Goal: Use online tool/utility: Use online tool/utility

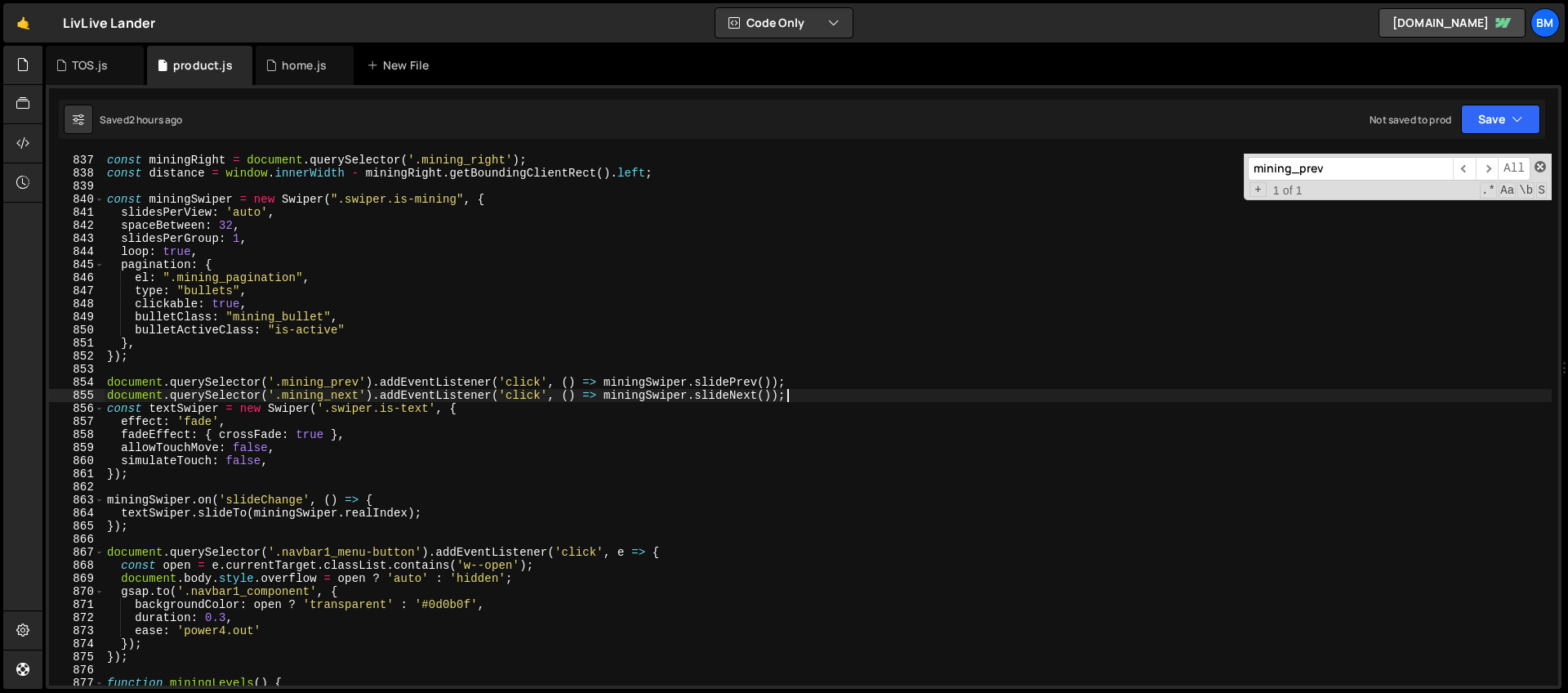
scroll to position [0, 1]
click at [1545, 164] on span at bounding box center [1541, 167] width 12 height 12
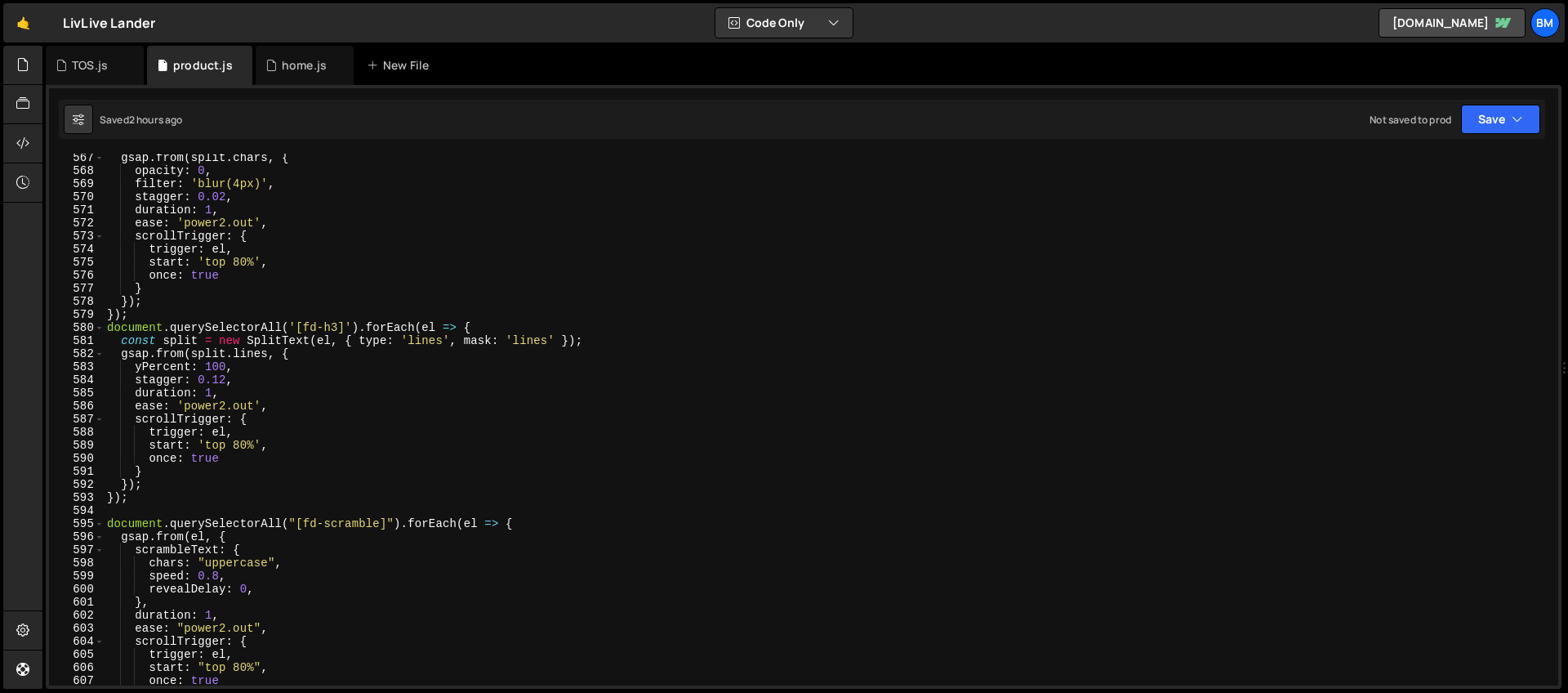
scroll to position [6750, 0]
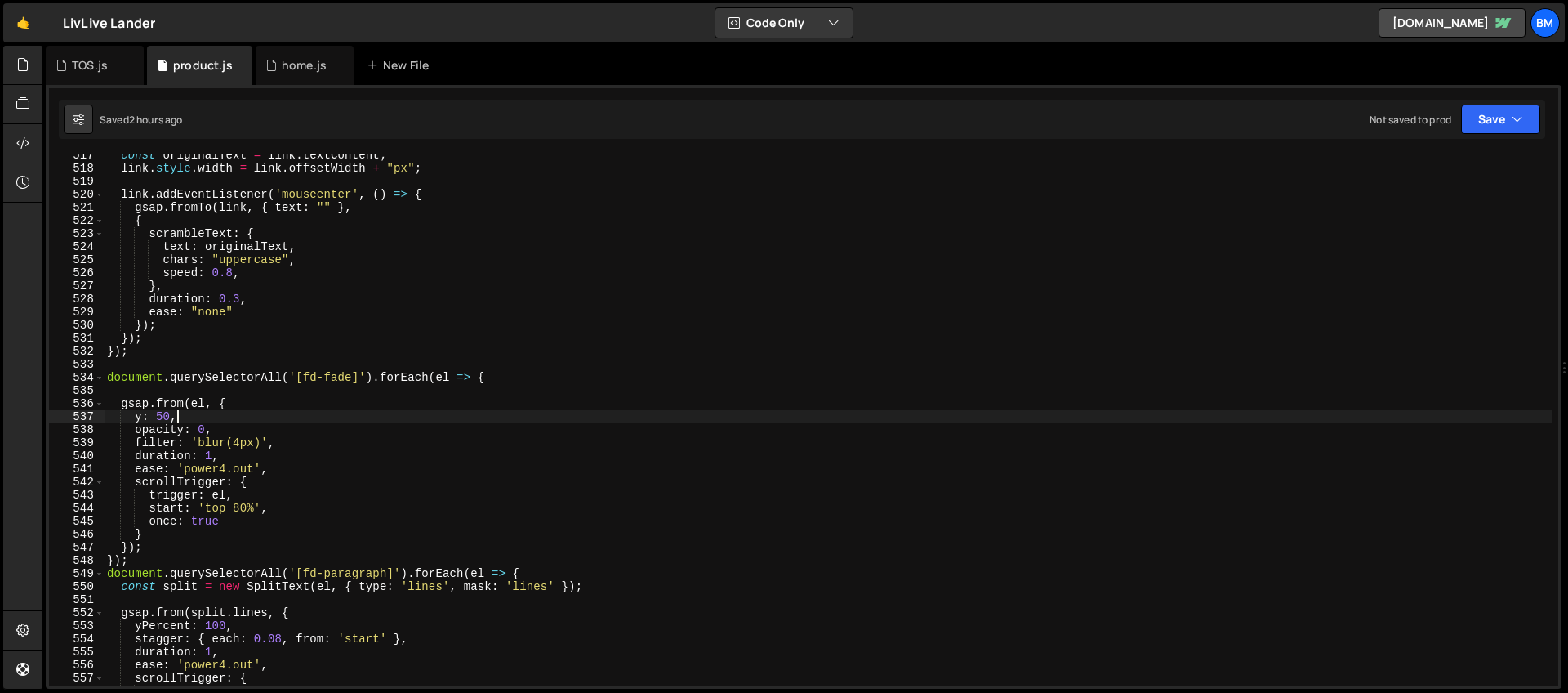
click at [958, 416] on div "const originalText = link . textContent ; link . style . width = link . offsetW…" at bounding box center [827, 428] width 1448 height 558
type textarea "y: 50,"
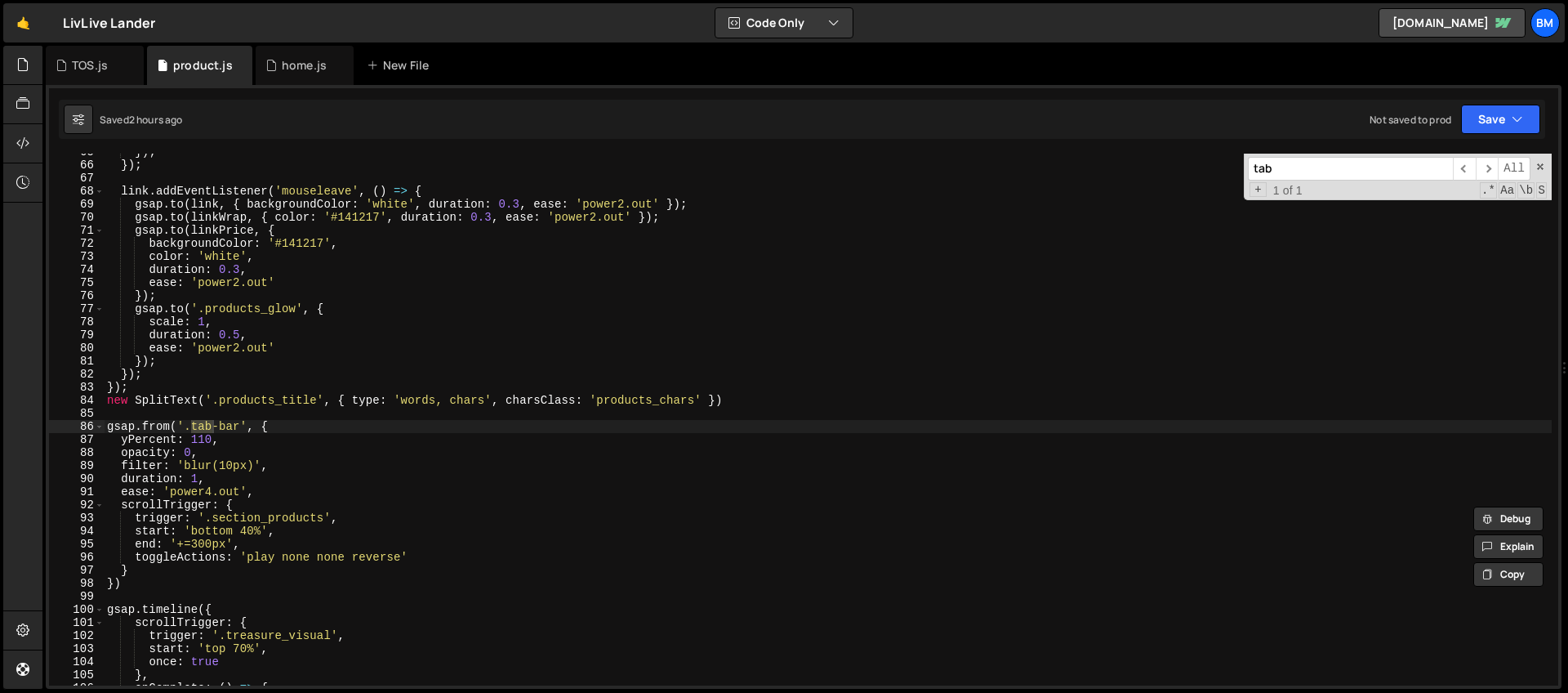
scroll to position [845, 0]
type input "tab"
click at [207, 435] on div "}) ; }) ; link . addEventListener ( 'mouseleave' , ( ) => { gsap . to ( link , …" at bounding box center [827, 424] width 1448 height 558
click at [280, 427] on div "}) ; }) ; link . addEventListener ( 'mouseleave' , ( ) => { gsap . to ( link , …" at bounding box center [827, 424] width 1448 height 558
click at [246, 530] on div "}) ; }) ; link . addEventListener ( 'mouseleave' , ( ) => { gsap . to ( link , …" at bounding box center [827, 424] width 1448 height 558
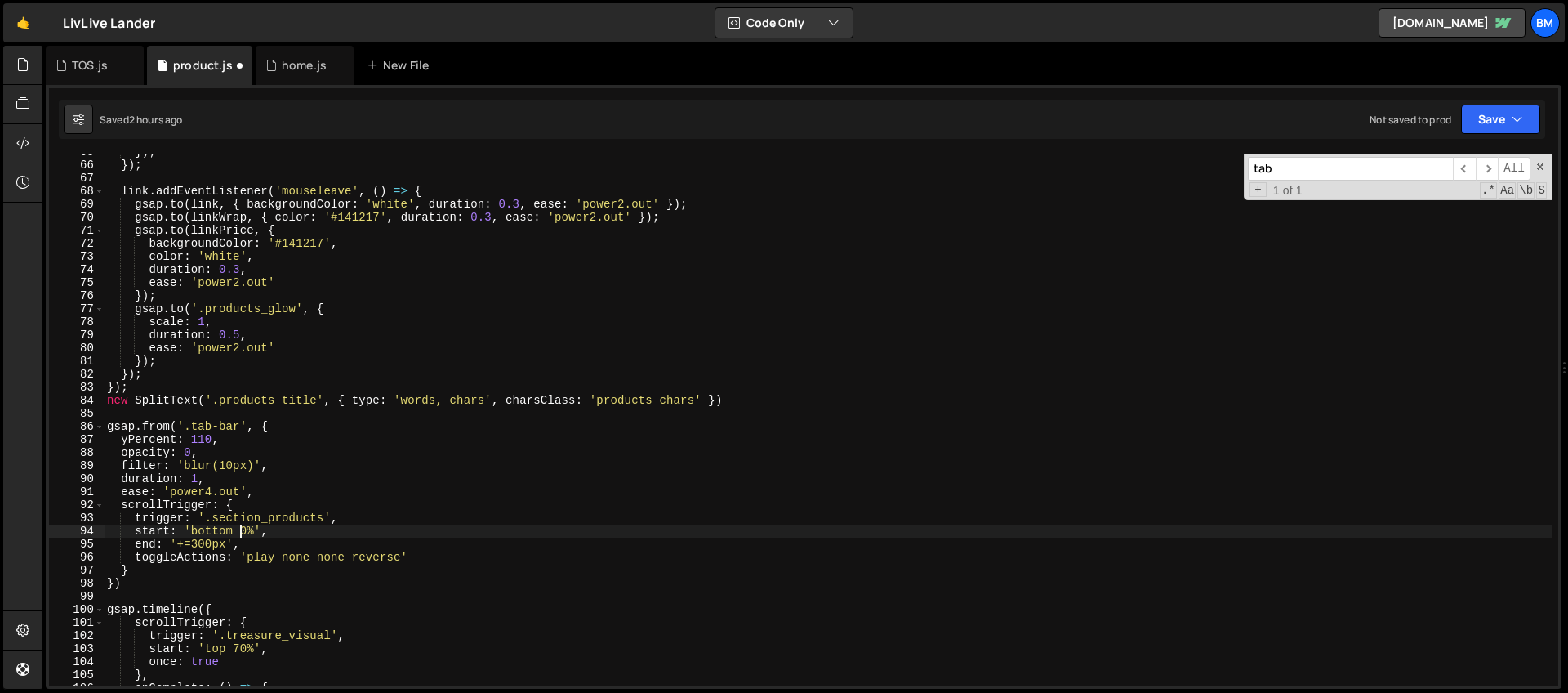
scroll to position [0, 10]
click at [268, 462] on div "}) ; }) ; link . addEventListener ( 'mouseleave' , ( ) => { gsap . to ( link , …" at bounding box center [827, 424] width 1448 height 558
type textarea "filter: 'blur(10px)',"
click at [278, 63] on div "home.js" at bounding box center [299, 65] width 68 height 17
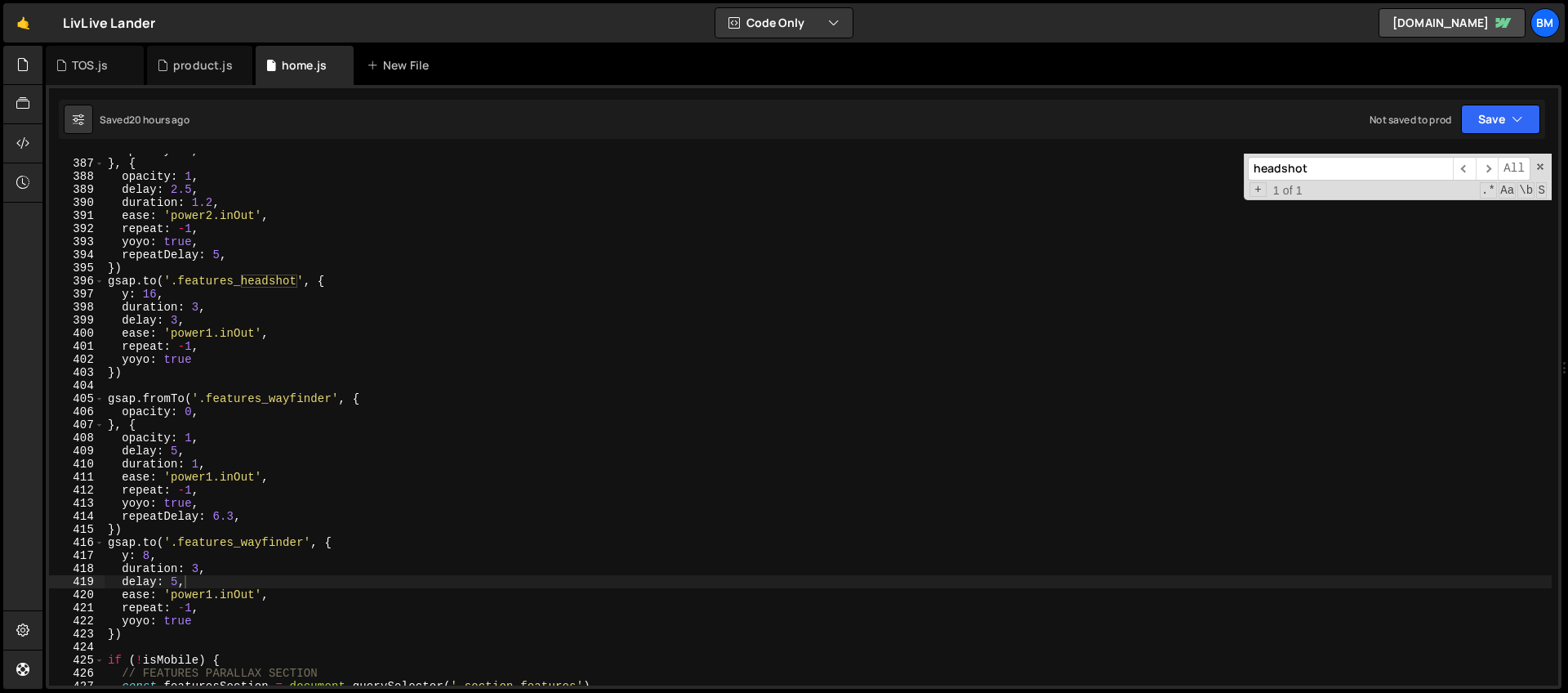
drag, startPoint x: 1357, startPoint y: 174, endPoint x: 1083, endPoint y: 163, distance: 274.2
click at [1083, 163] on div "opacity : 0 , } , { opacity : 1 , delay : 2.5 , duration : 1.2 , ease : 'power2…" at bounding box center [827, 420] width 1447 height 532
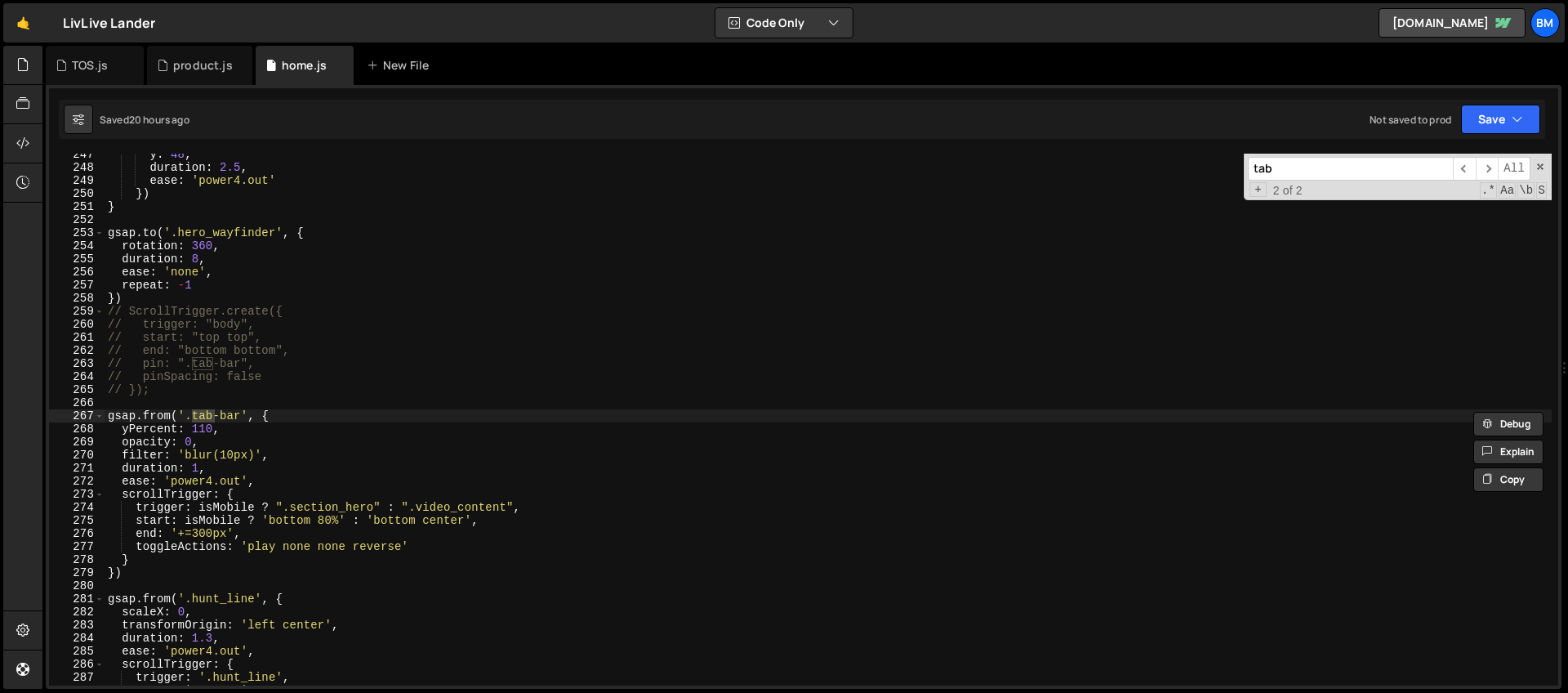
scroll to position [3234, 0]
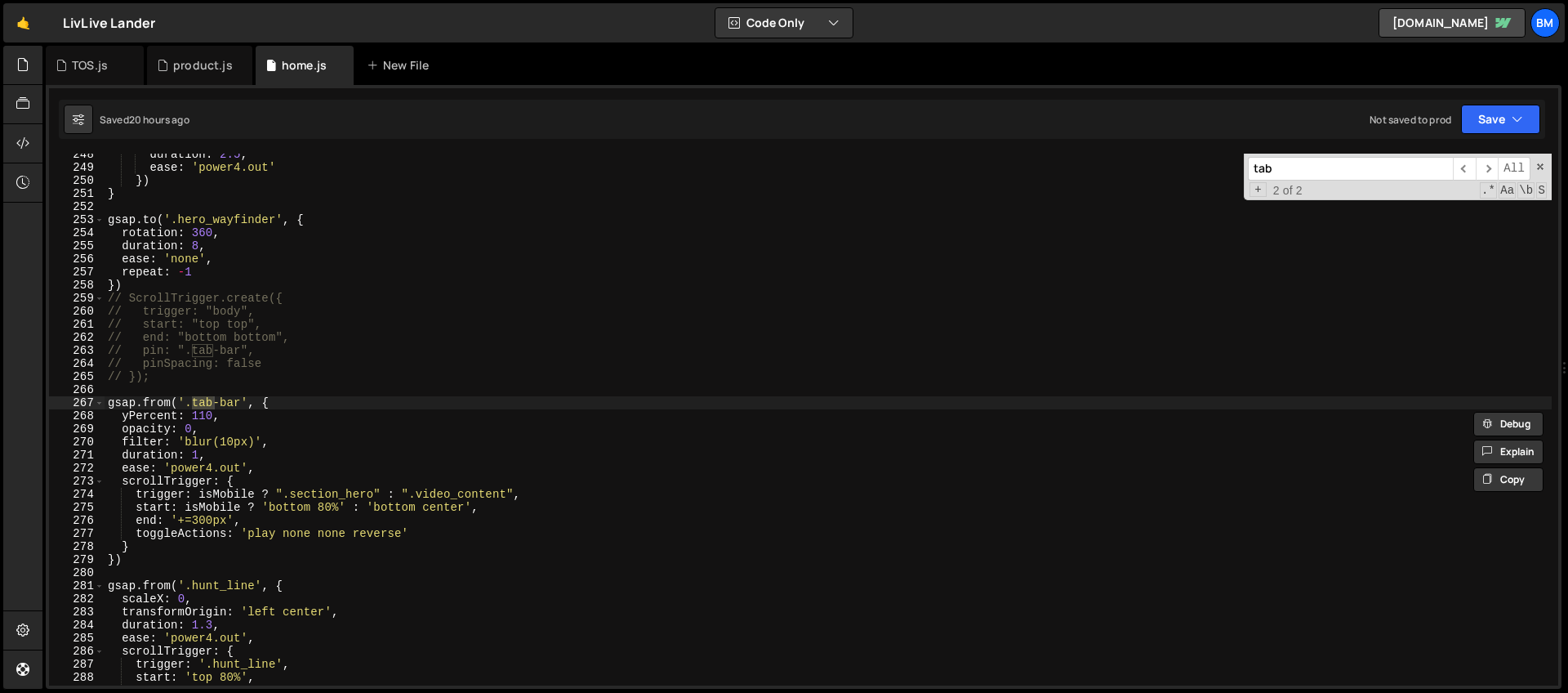
type input "tab"
click at [280, 438] on div "duration : 2.5 , ease : 'power4.out' }) } gsap . to ( '.hero_wayfinder' , { rot…" at bounding box center [827, 427] width 1447 height 558
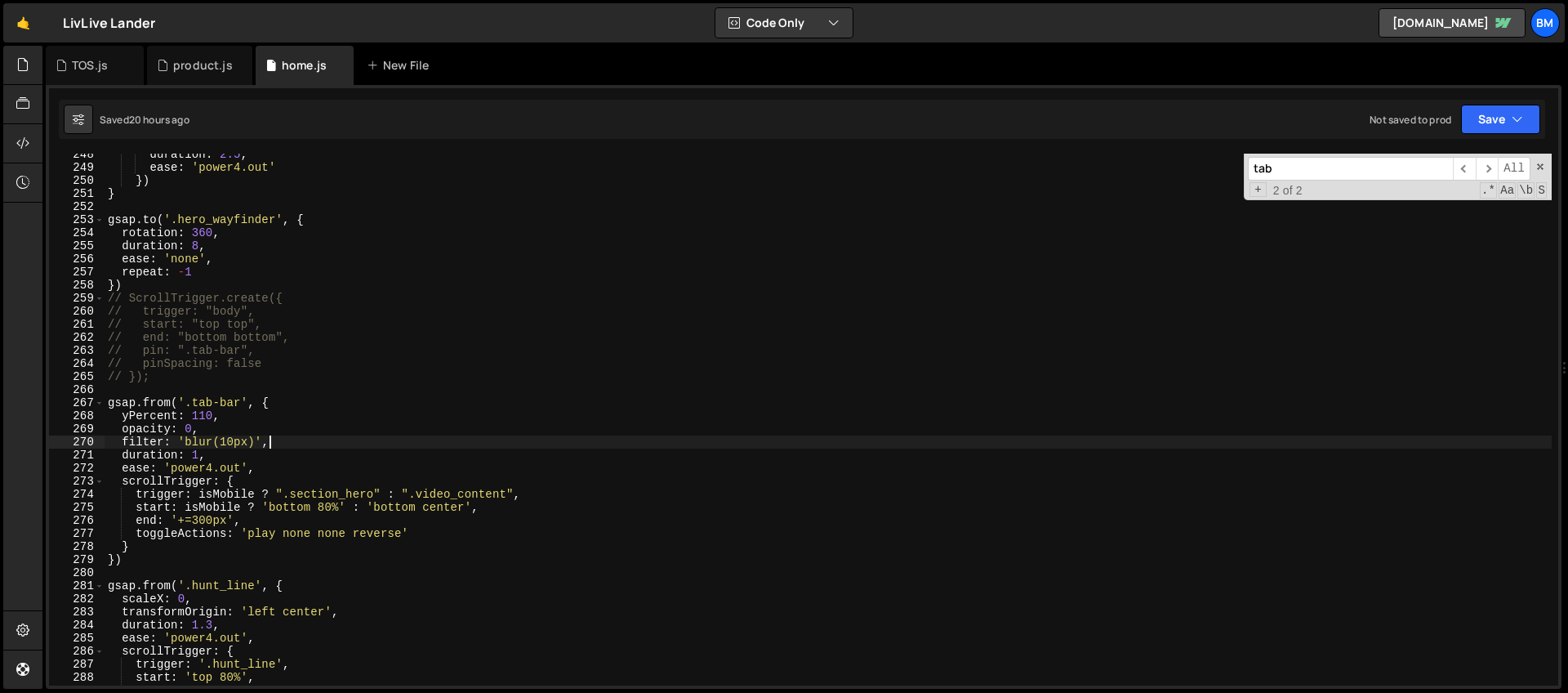
click at [326, 509] on div "duration : 2.5 , ease : 'power4.out' }) } gsap . to ( '.hero_wayfinder' , { rot…" at bounding box center [827, 427] width 1447 height 558
click at [399, 510] on div "duration : 2.5 , ease : 'power4.out' }) } gsap . to ( '.hero_wayfinder' , { rot…" at bounding box center [827, 427] width 1447 height 558
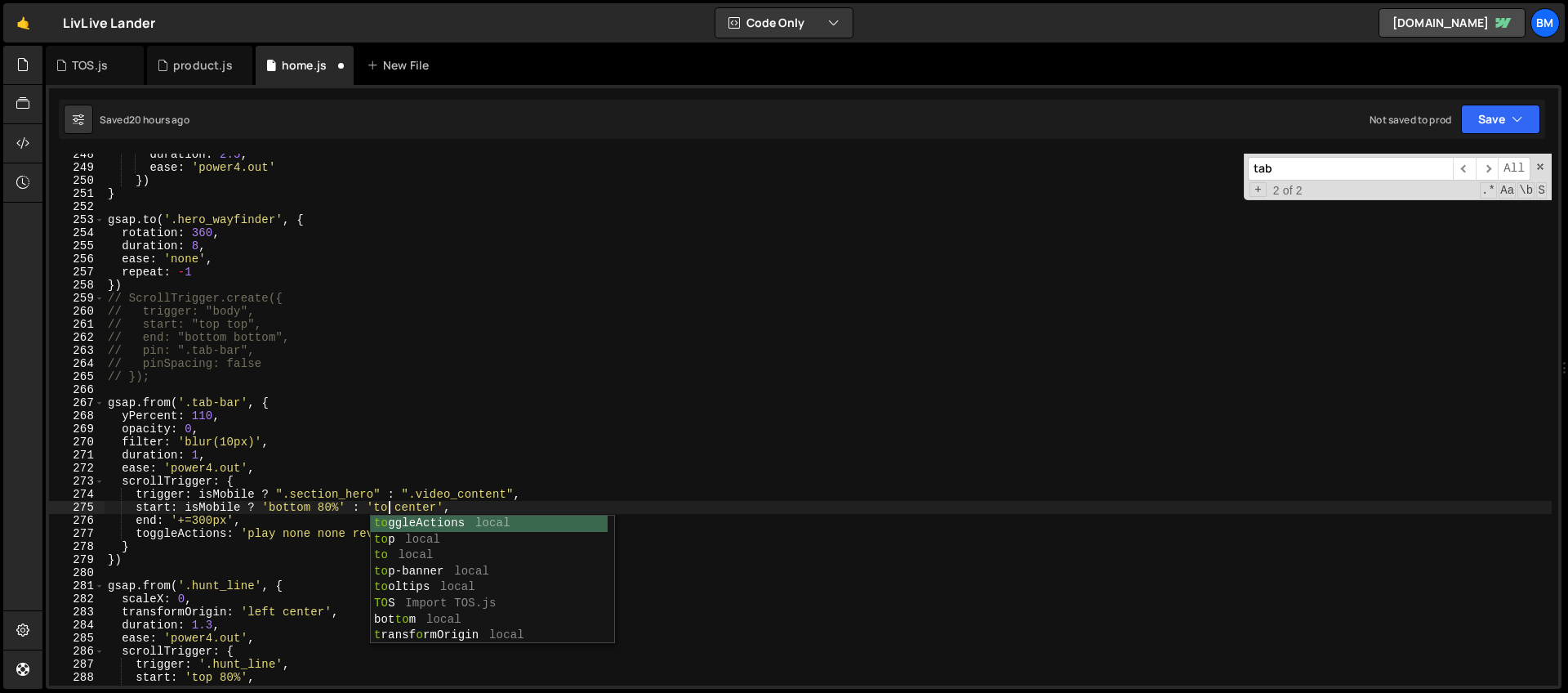
scroll to position [0, 19]
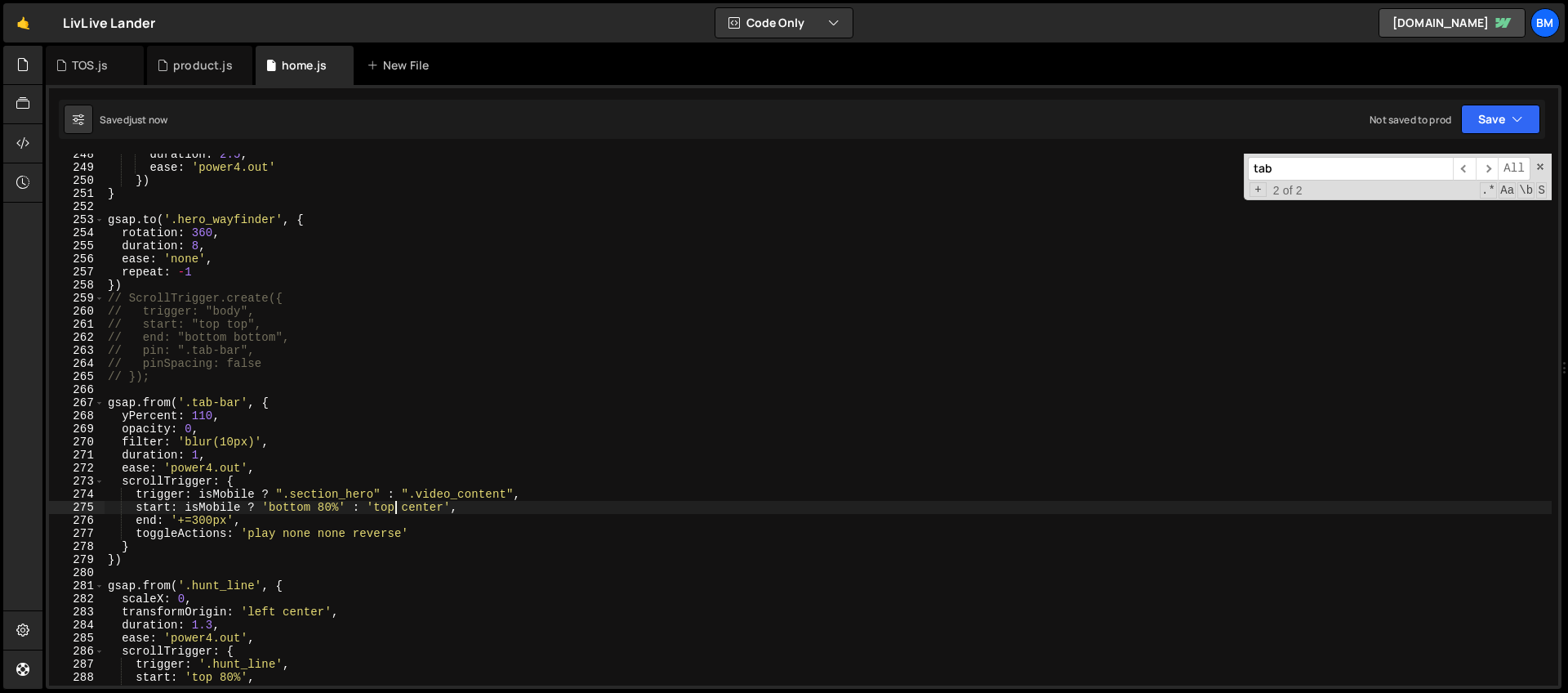
type textarea "start: isMobile ? 'bottom 80%' : 'top center',"
click at [1544, 169] on span at bounding box center [1541, 167] width 12 height 12
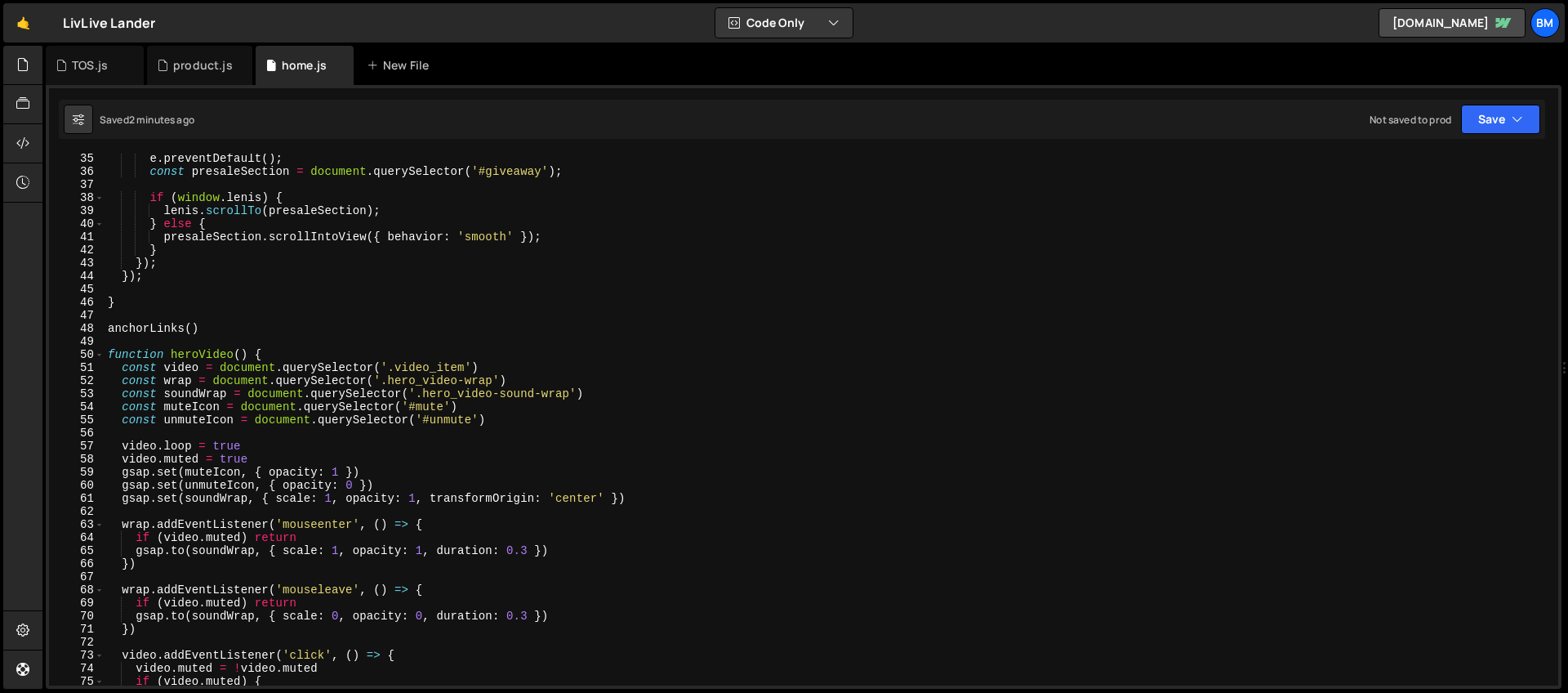
scroll to position [0, 0]
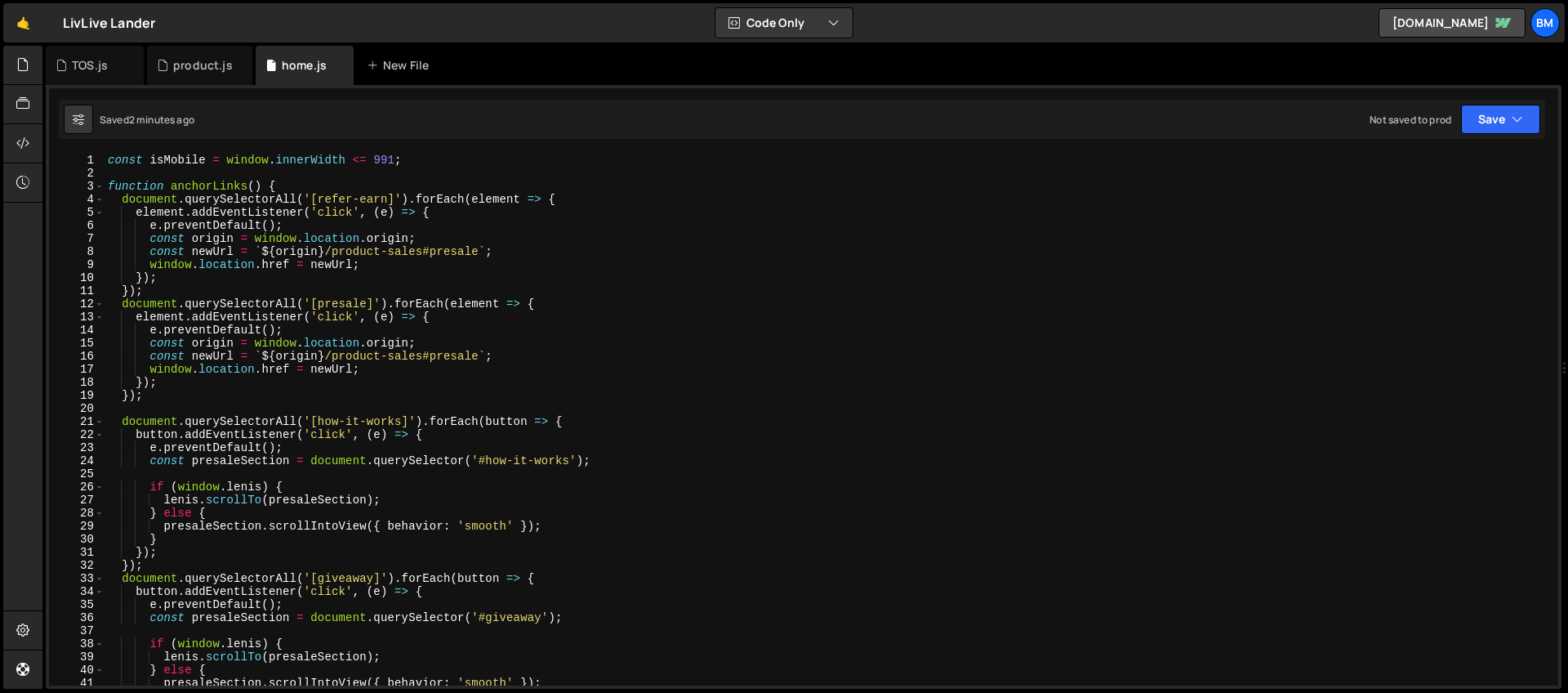
click at [141, 174] on div "const isMobile = window . innerWidth <= 991 ; function anchorLinks ( ) { docume…" at bounding box center [827, 433] width 1447 height 558
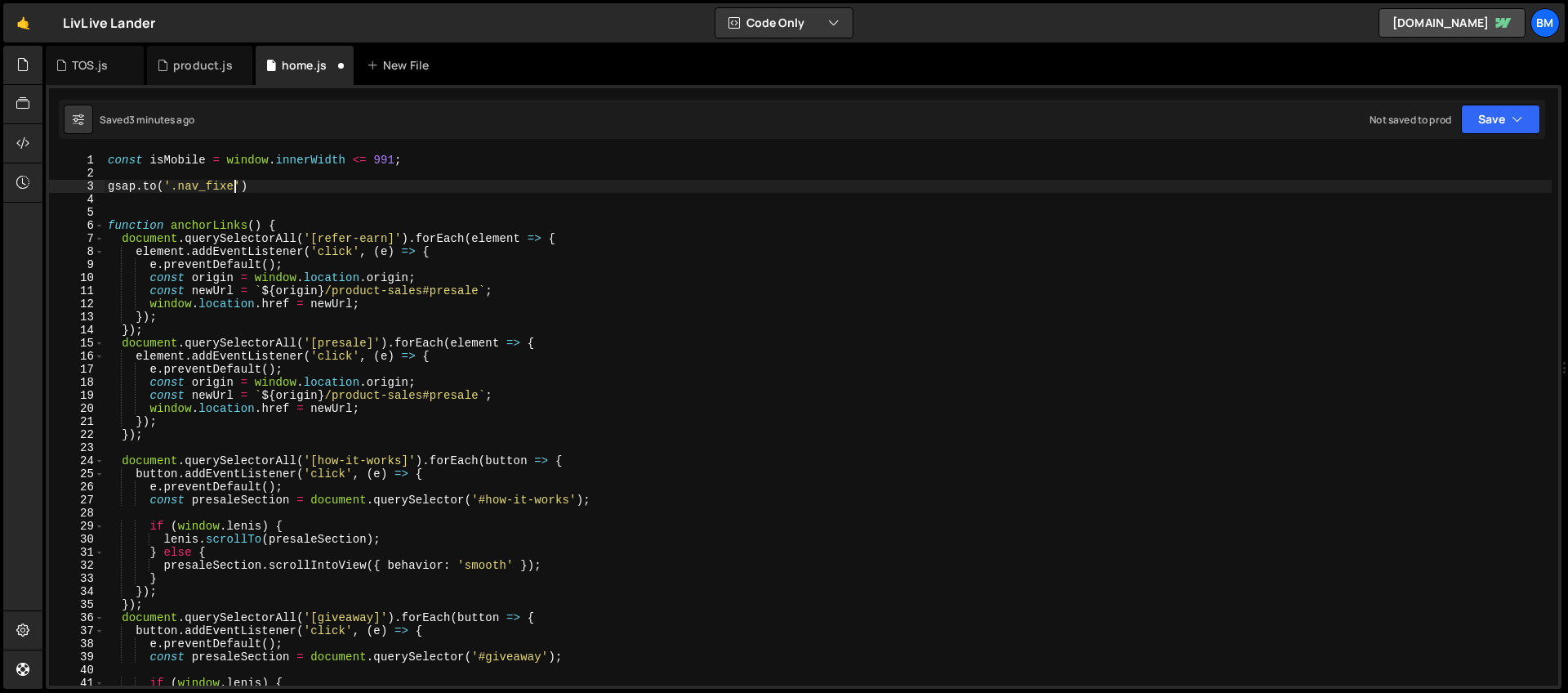
scroll to position [0, 8]
type textarea "[DOMAIN_NAME]('.nav_fixed', {)"
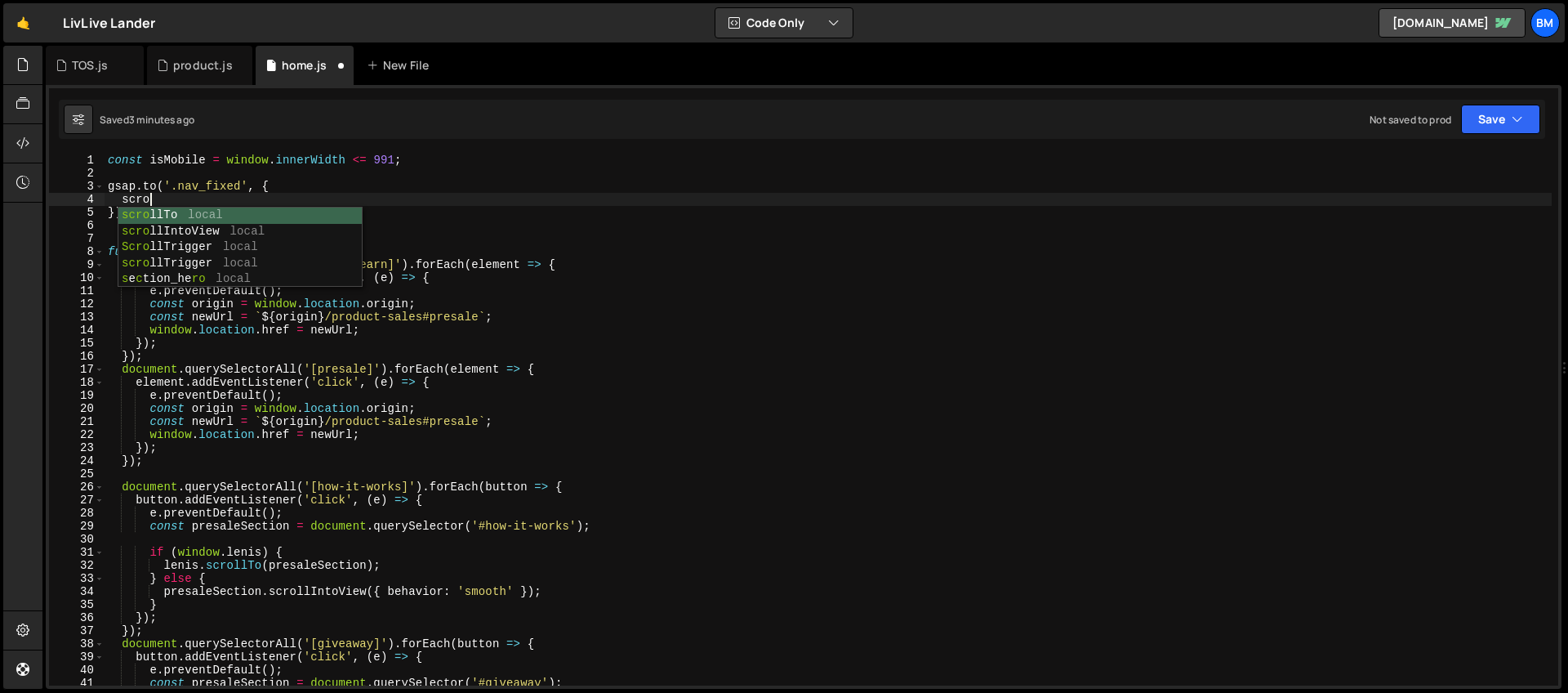
scroll to position [0, 3]
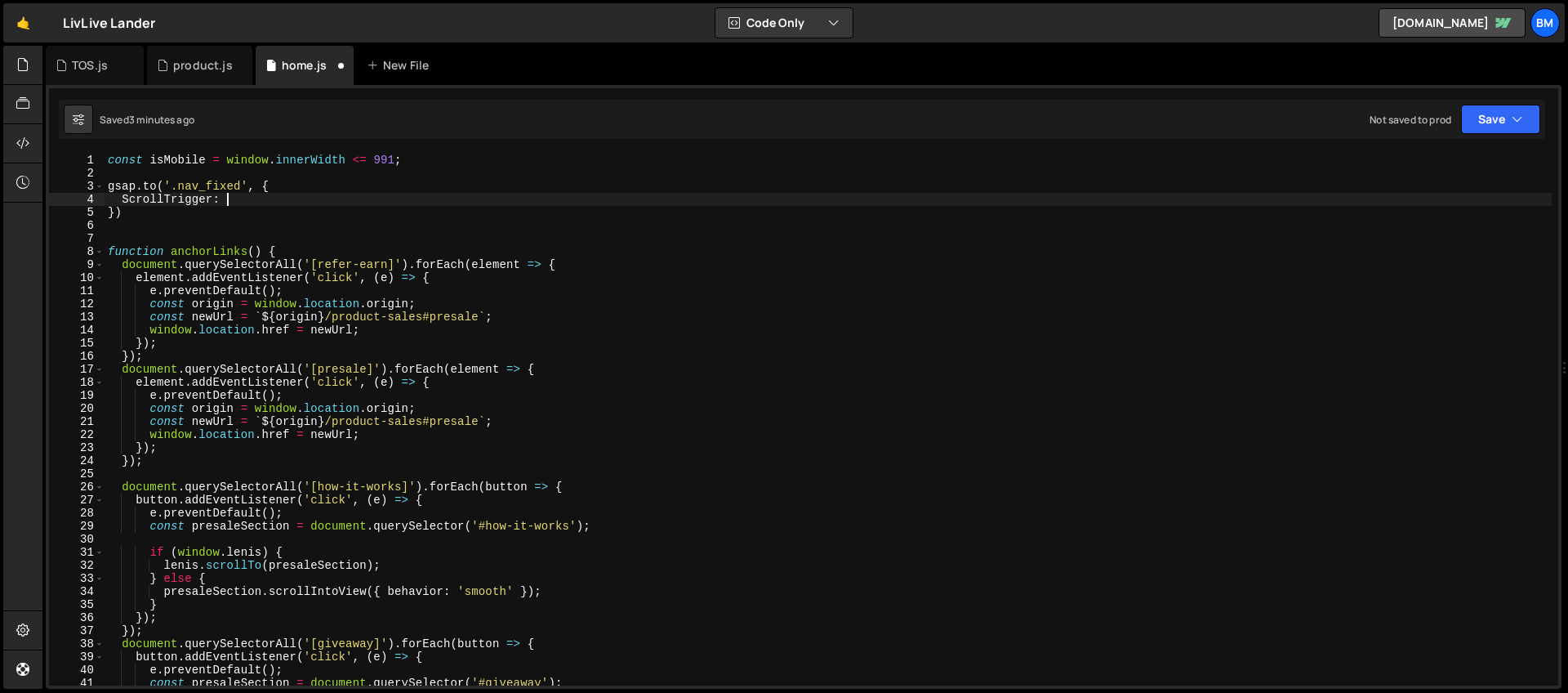
type textarea "ScrollTrigger: {"
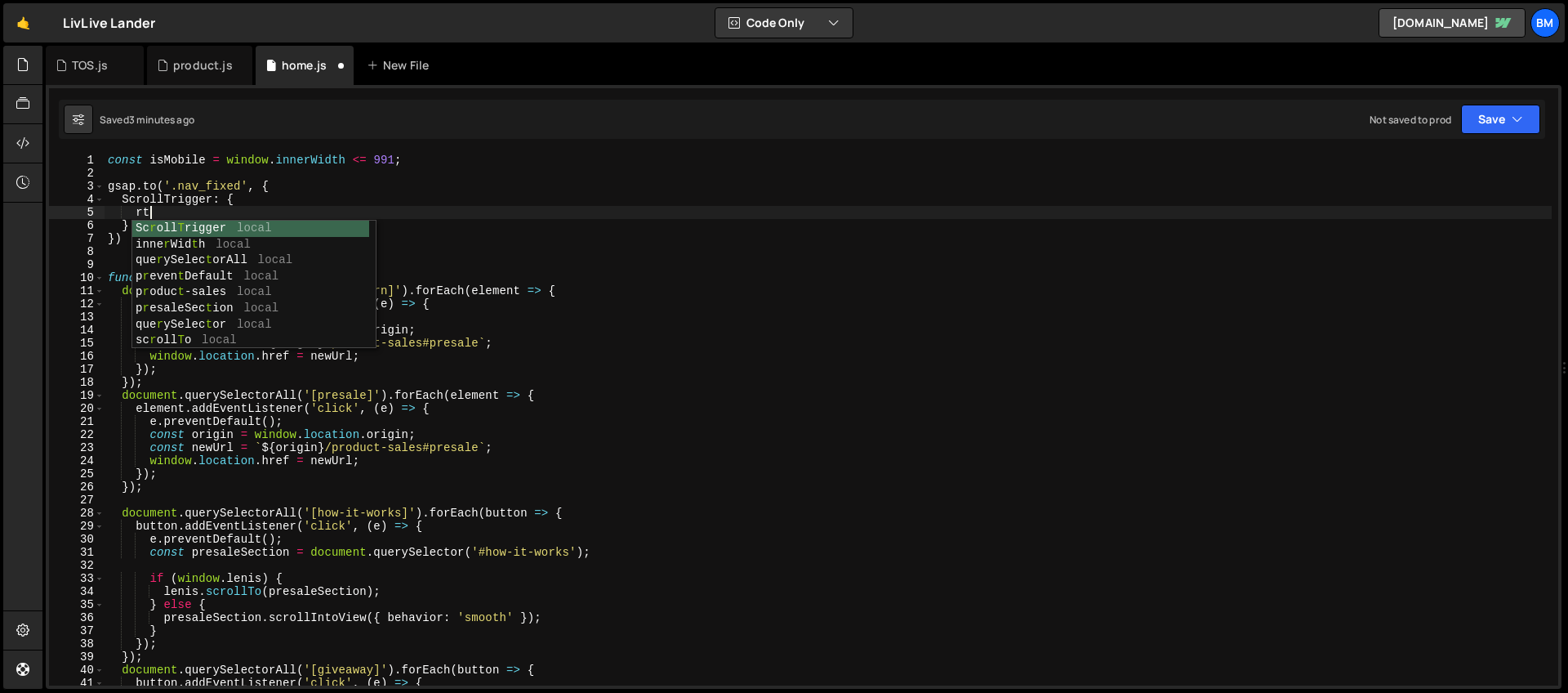
type textarea "r"
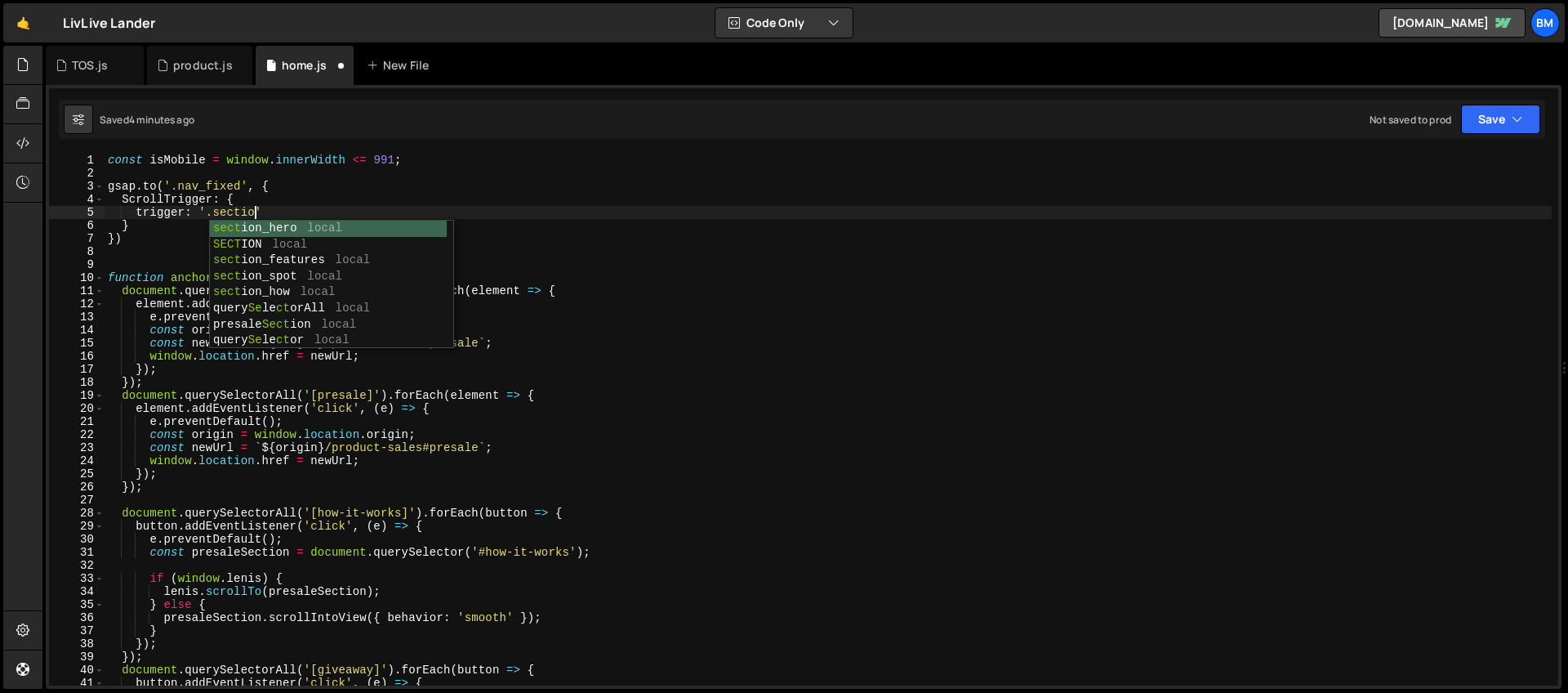
scroll to position [0, 10]
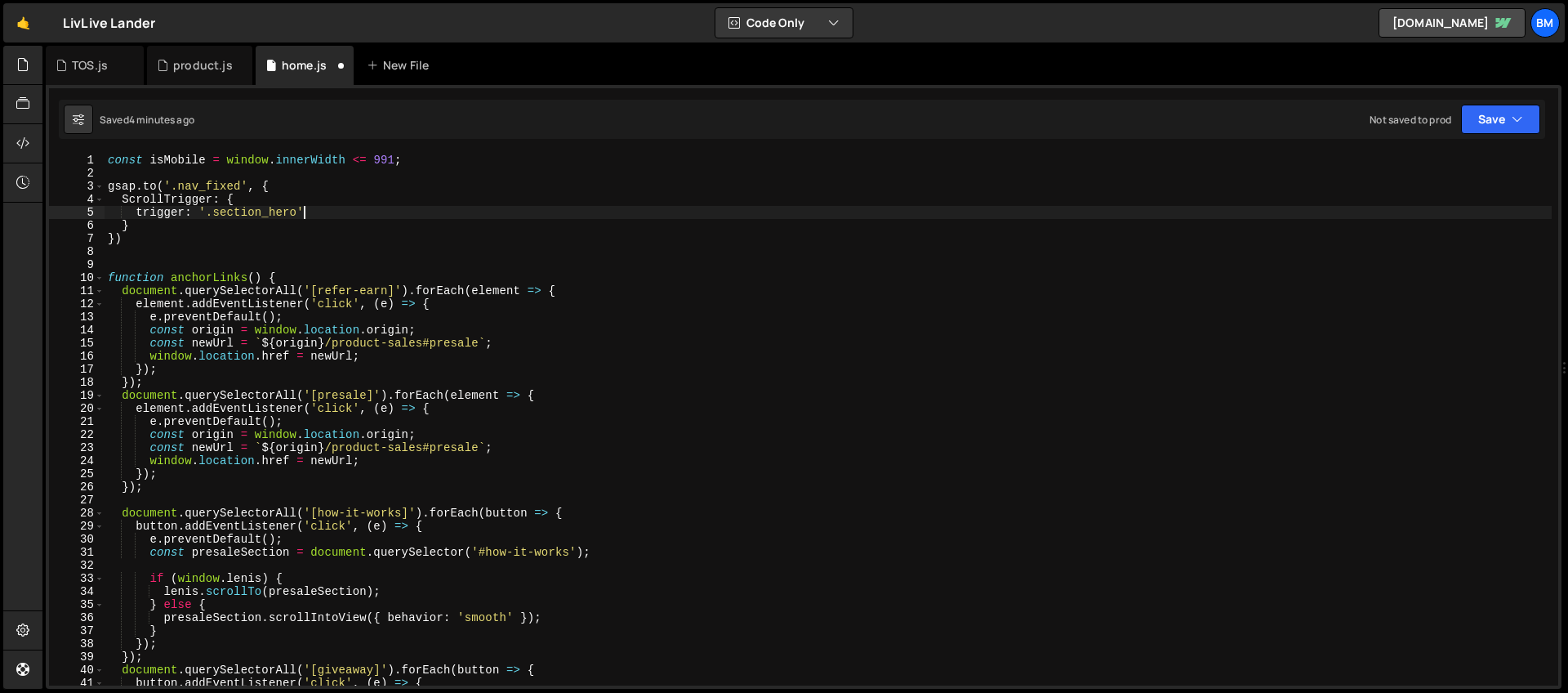
type textarea "trigger: '.section_hero',"
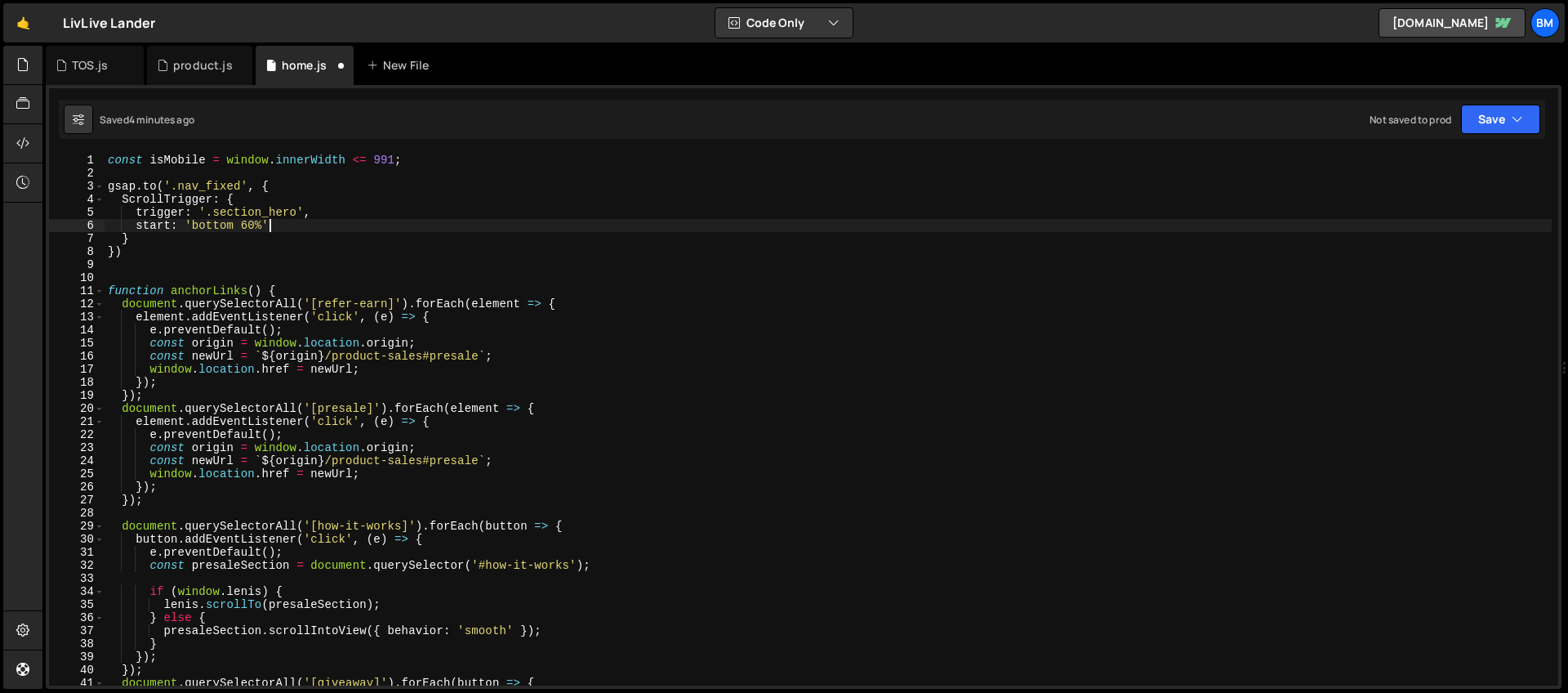
type textarea "start: 'bottom 60%',"
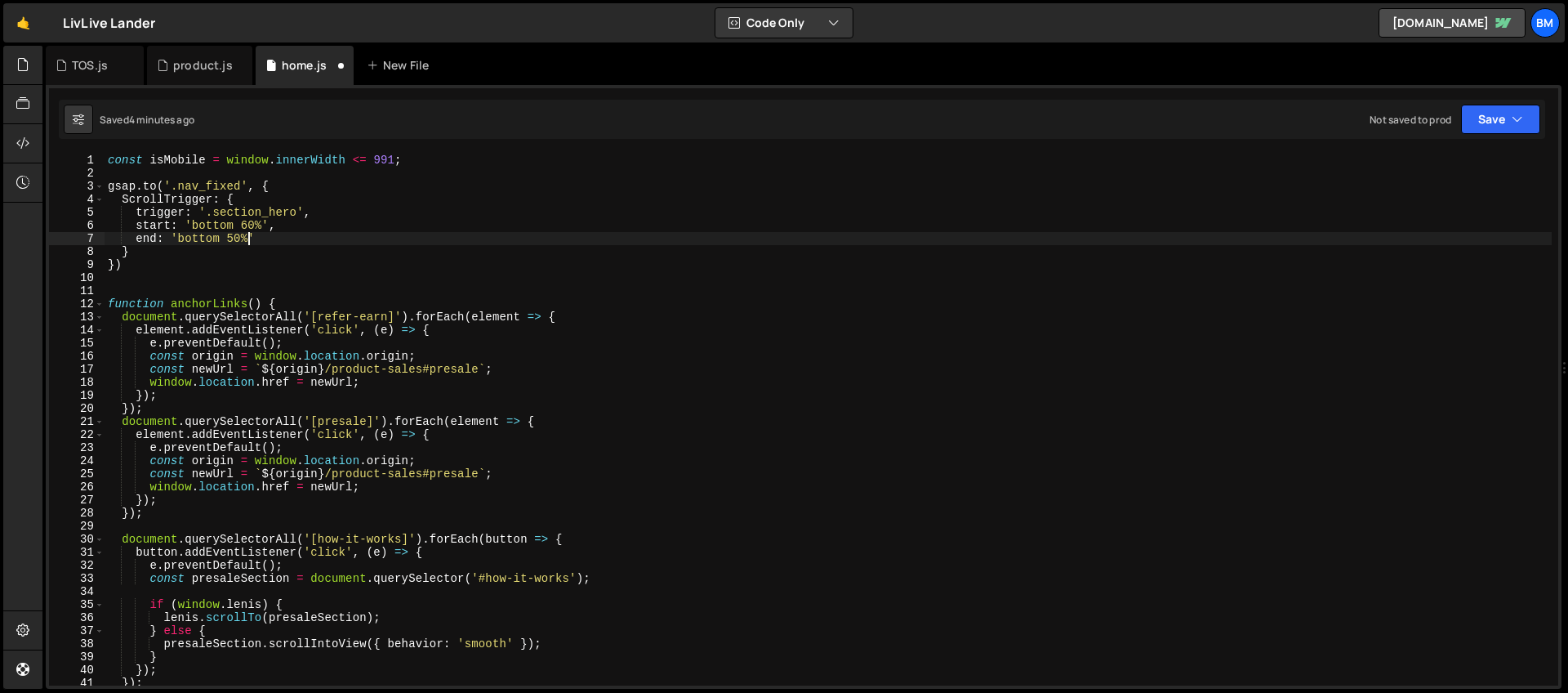
scroll to position [0, 9]
type textarea "end: 'bottom 50%',"
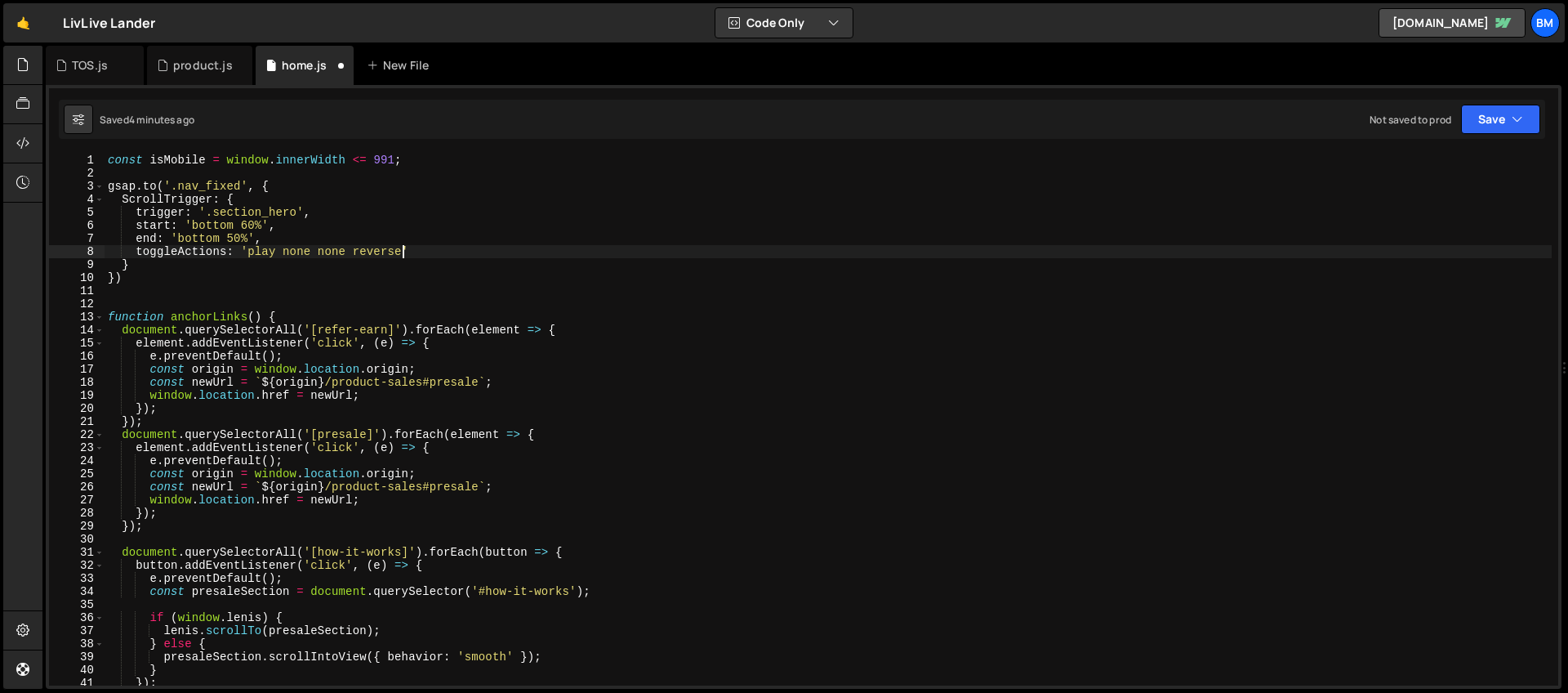
scroll to position [0, 19]
click at [145, 264] on div "const isMobile = window . innerWidth <= 991 ; gsap . to ( '.nav_fixed' , { Scro…" at bounding box center [827, 433] width 1447 height 558
type textarea "},"
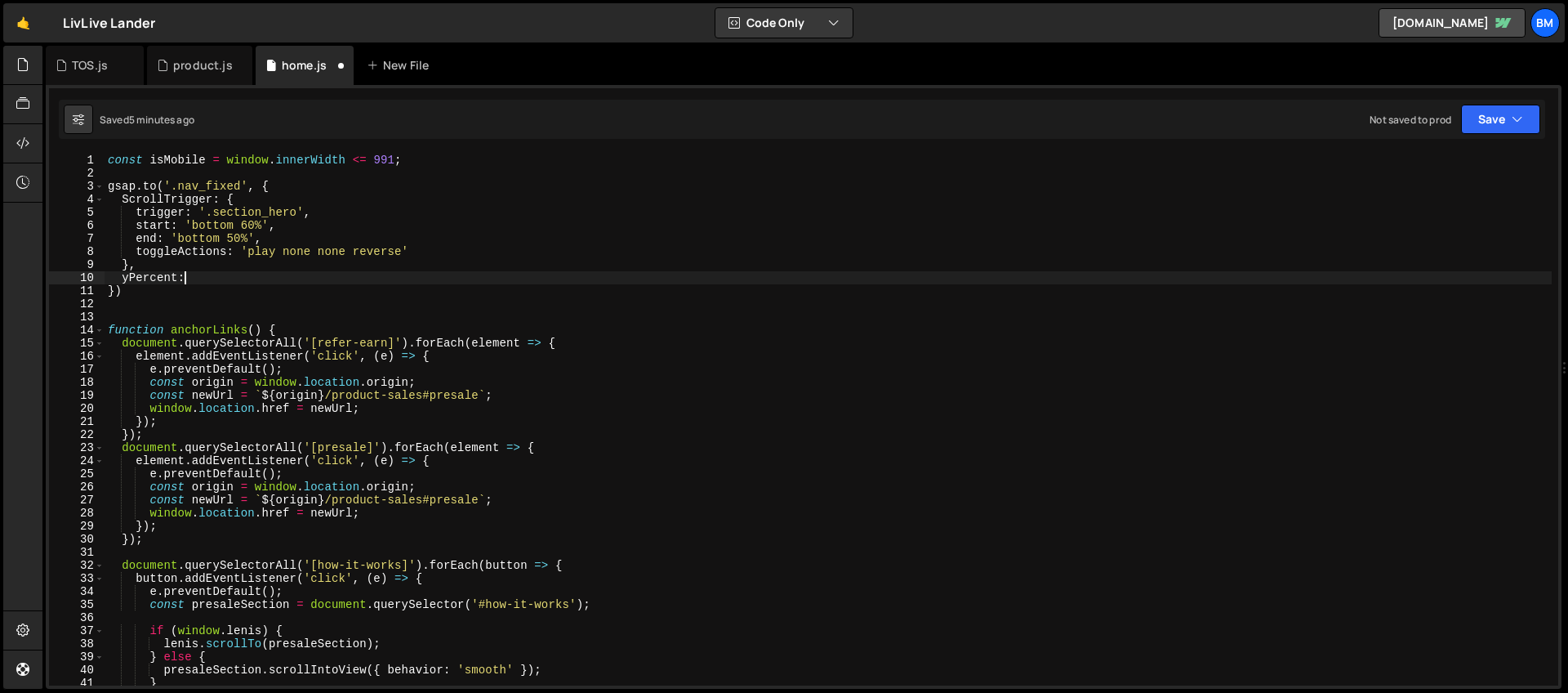
scroll to position [0, 5]
type textarea "yPercent: -100,"
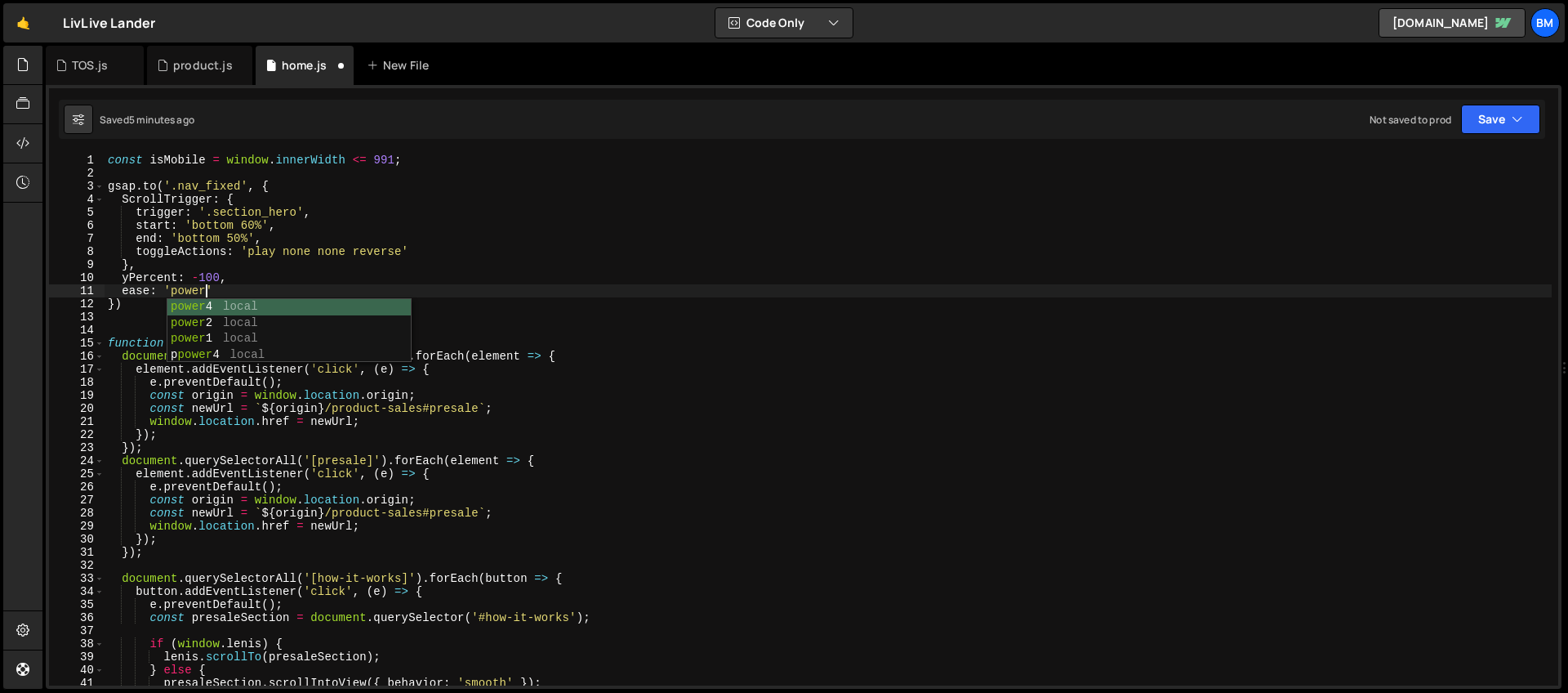
scroll to position [0, 7]
type textarea "ease: 'power''"
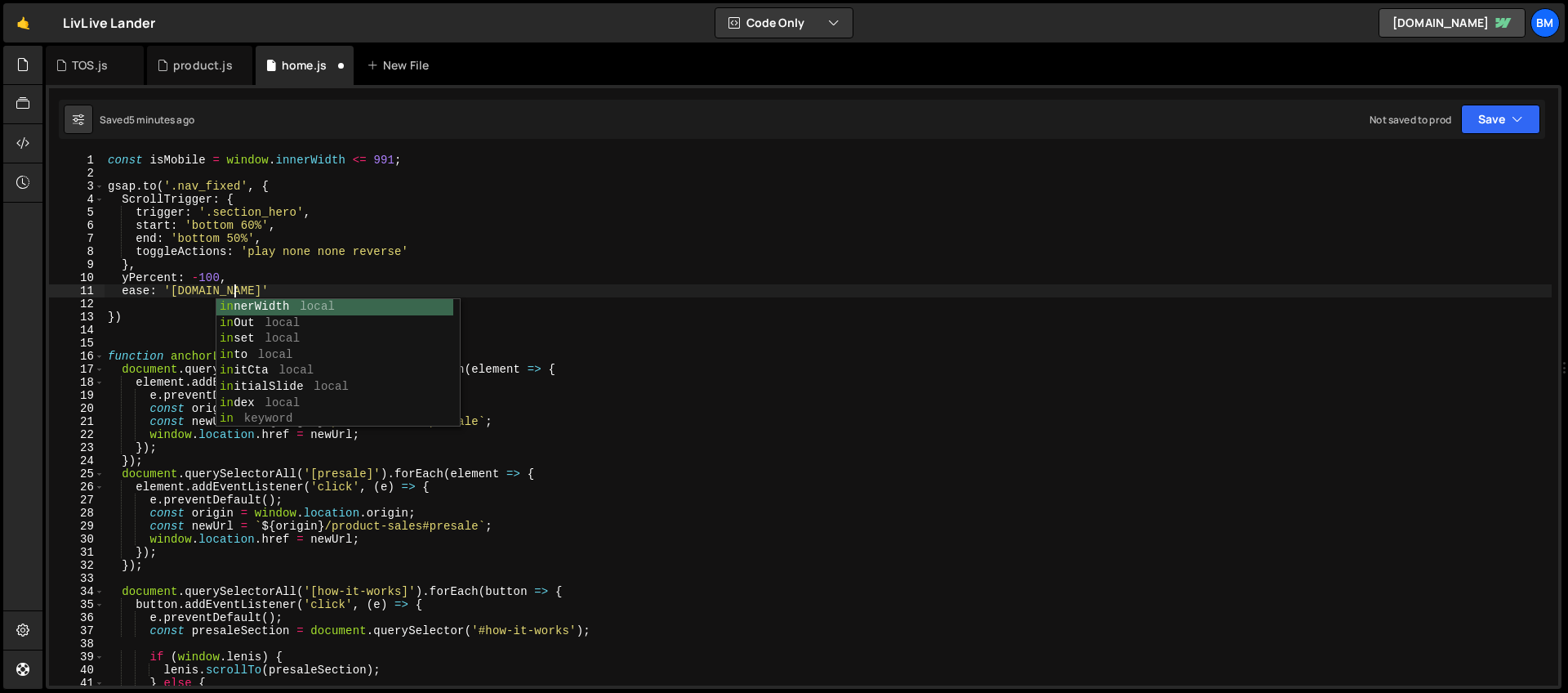
scroll to position [0, 9]
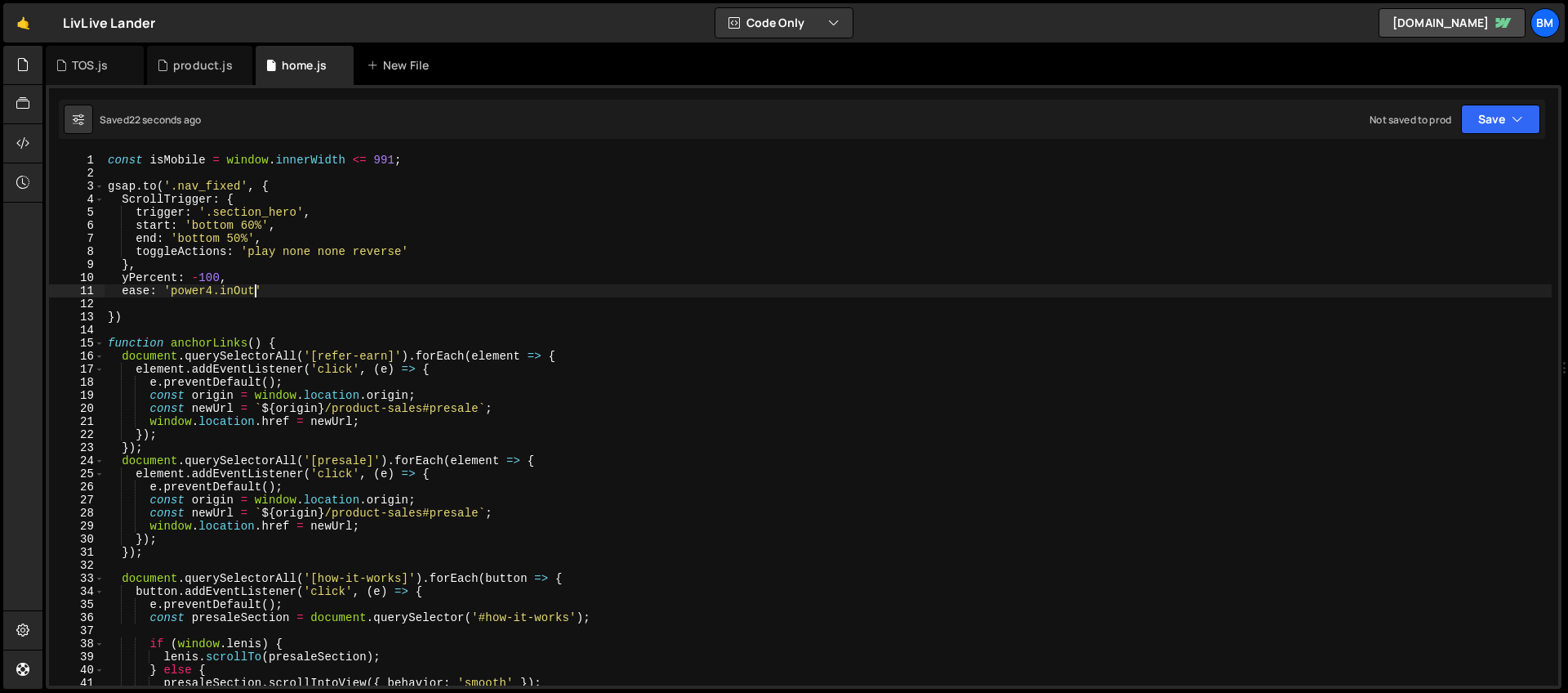
click at [283, 179] on div "const isMobile = window . innerWidth <= 991 ; gsap . to ( '.nav_fixed' , { Scro…" at bounding box center [827, 433] width 1447 height 558
click at [273, 239] on div "const isMobile = window . innerWidth <= 991 ; gsap . to ( '.nav_fixed' , { Scro…" at bounding box center [827, 433] width 1447 height 558
drag, startPoint x: 240, startPoint y: 185, endPoint x: 181, endPoint y: 186, distance: 59.0
click at [181, 186] on div "const isMobile = window . innerWidth <= 991 ; gsap . to ( '.nav_fixed' , { Scro…" at bounding box center [827, 433] width 1447 height 558
type textarea "[DOMAIN_NAME]('.nav_fixed', {"
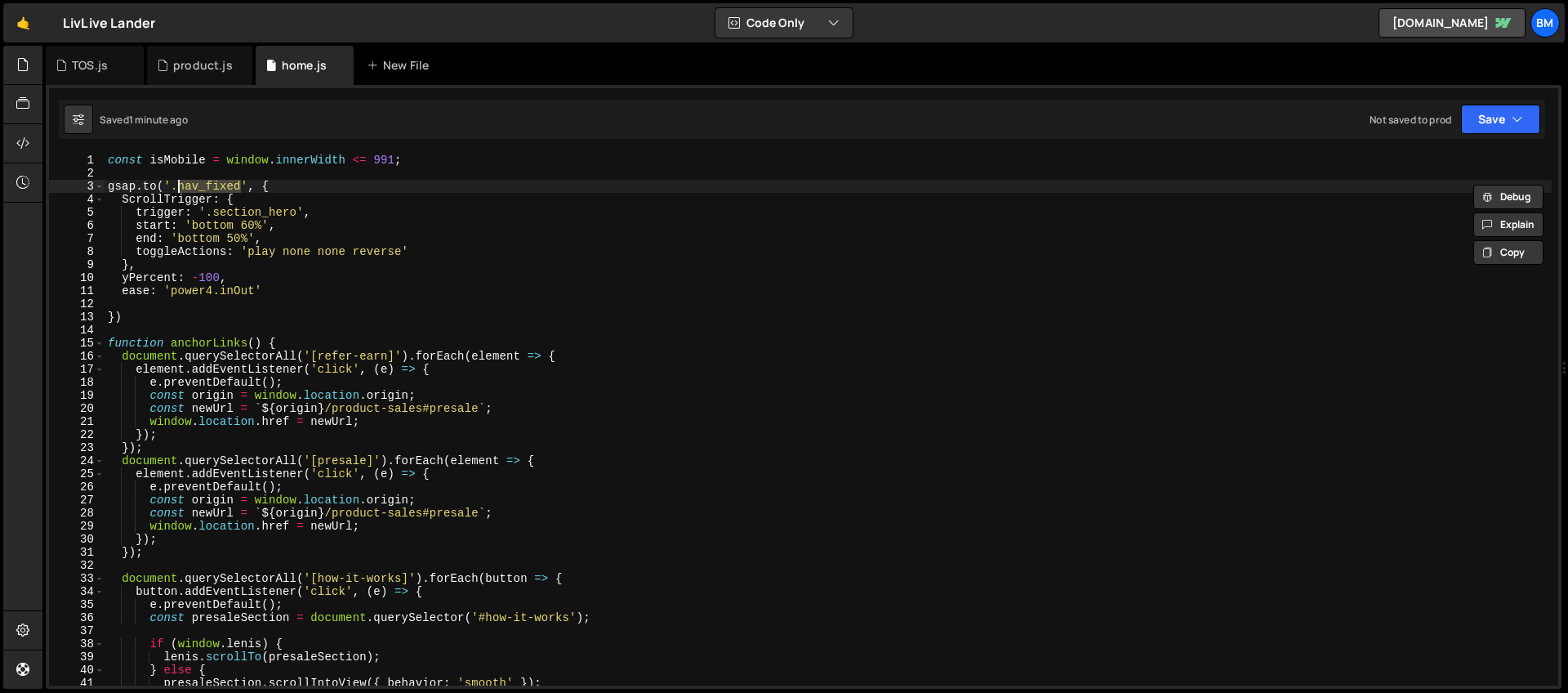
type input "nav_fixed"
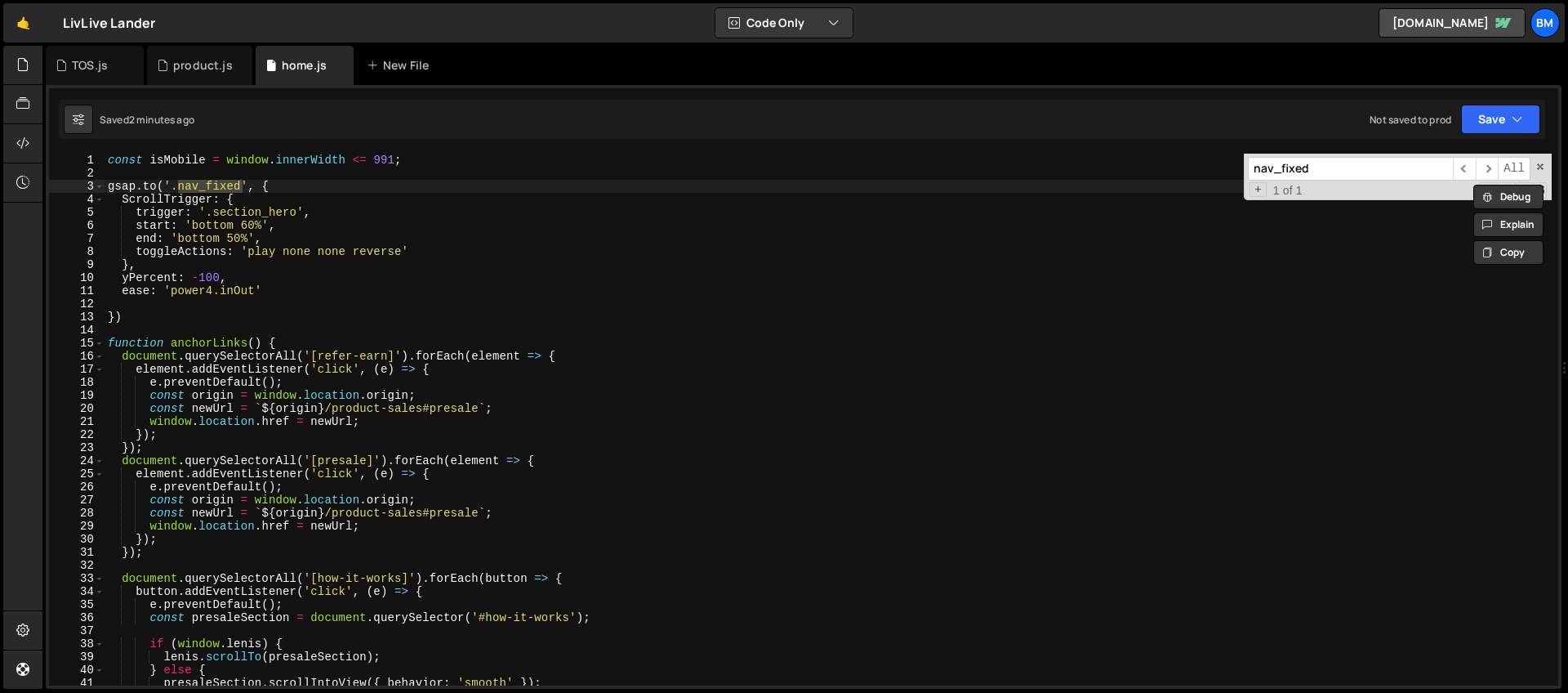
click at [221, 225] on div "const isMobile = window . innerWidth <= 991 ; gsap . to ( '.nav_fixed' , { Scro…" at bounding box center [827, 433] width 1447 height 558
drag, startPoint x: 296, startPoint y: 212, endPoint x: 305, endPoint y: 262, distance: 50.8
click at [296, 212] on div "const isMobile = window . innerWidth <= 991 ; gsap . to ( '.nav_fixed' , { Scro…" at bounding box center [827, 433] width 1447 height 558
click at [209, 228] on div "const isMobile = window . innerWidth <= 991 ; gsap . to ( '.nav_fixed' , { Scro…" at bounding box center [827, 433] width 1447 height 558
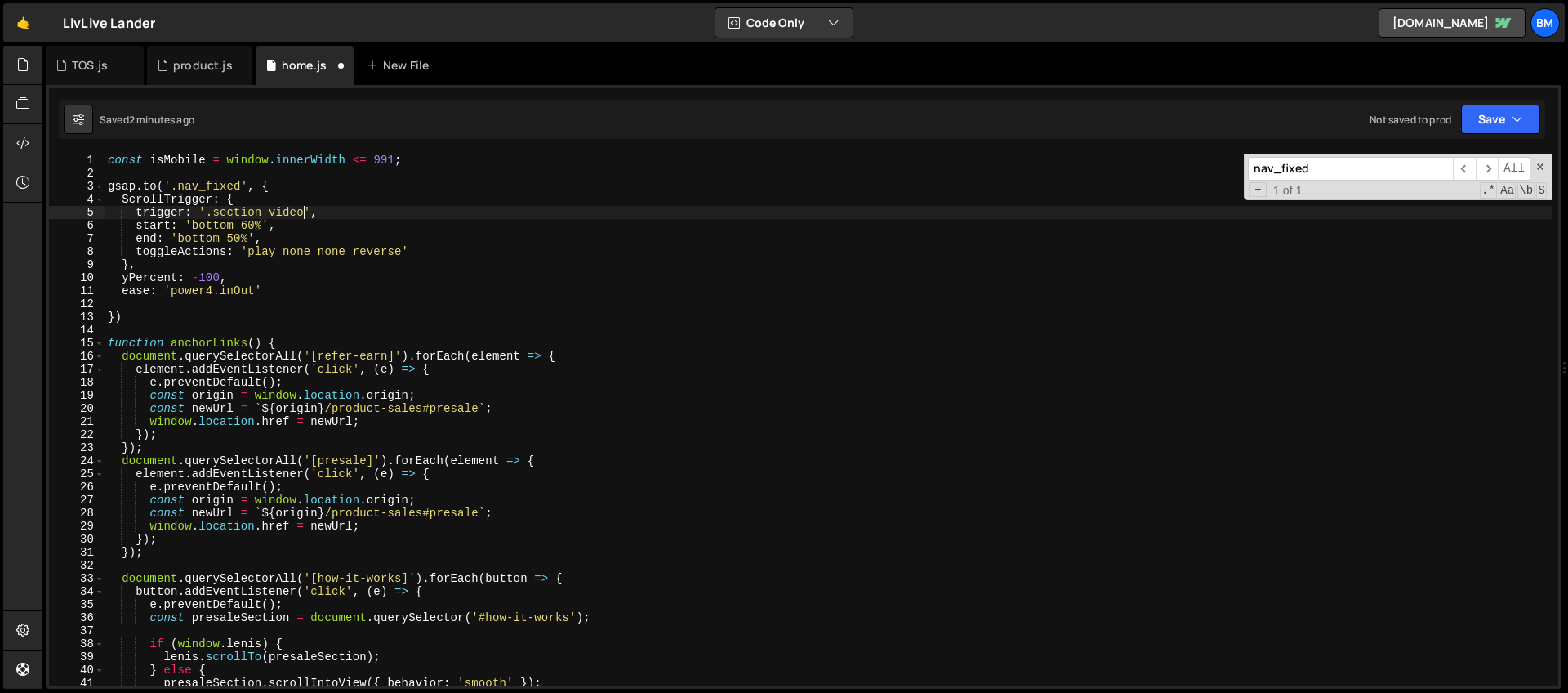
click at [209, 228] on div "const isMobile = window . innerWidth <= 991 ; gsap . to ( '.nav_fixed' , { Scro…" at bounding box center [827, 433] width 1447 height 558
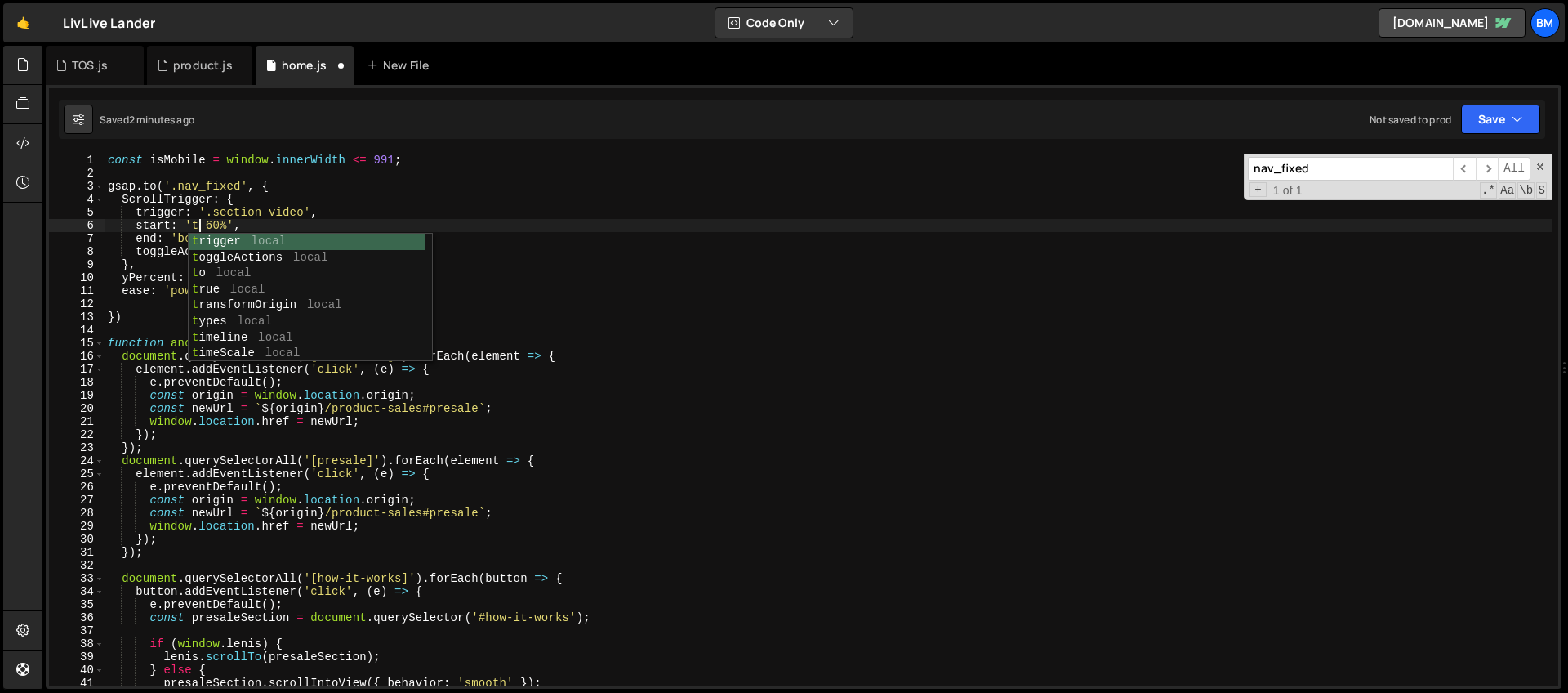
scroll to position [0, 8]
click at [263, 213] on div "const isMobile = window . innerWidth <= 991 ; gsap . to ( '.nav_fixed' , { Scro…" at bounding box center [827, 433] width 1447 height 558
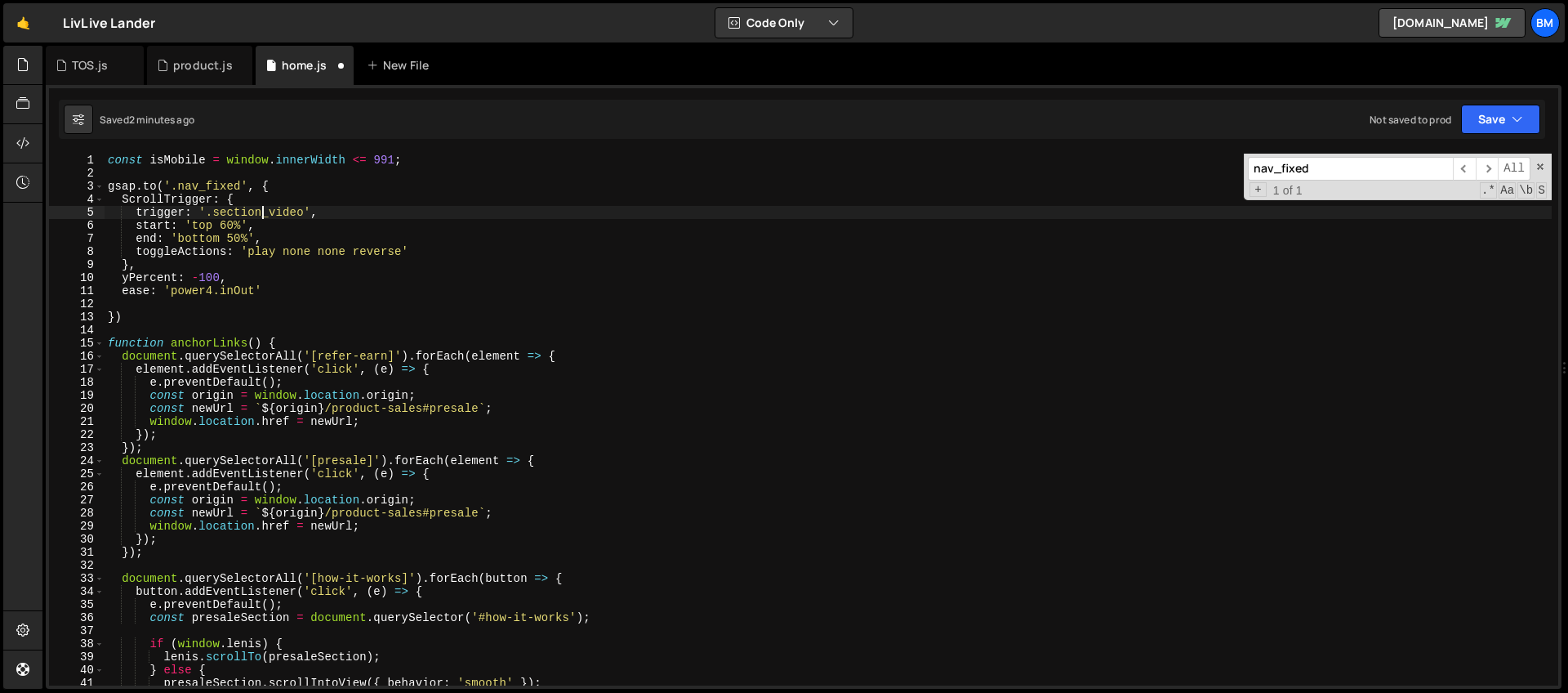
click at [194, 236] on div "const isMobile = window . innerWidth <= 991 ; gsap . to ( '.nav_fixed' , { Scro…" at bounding box center [827, 433] width 1447 height 558
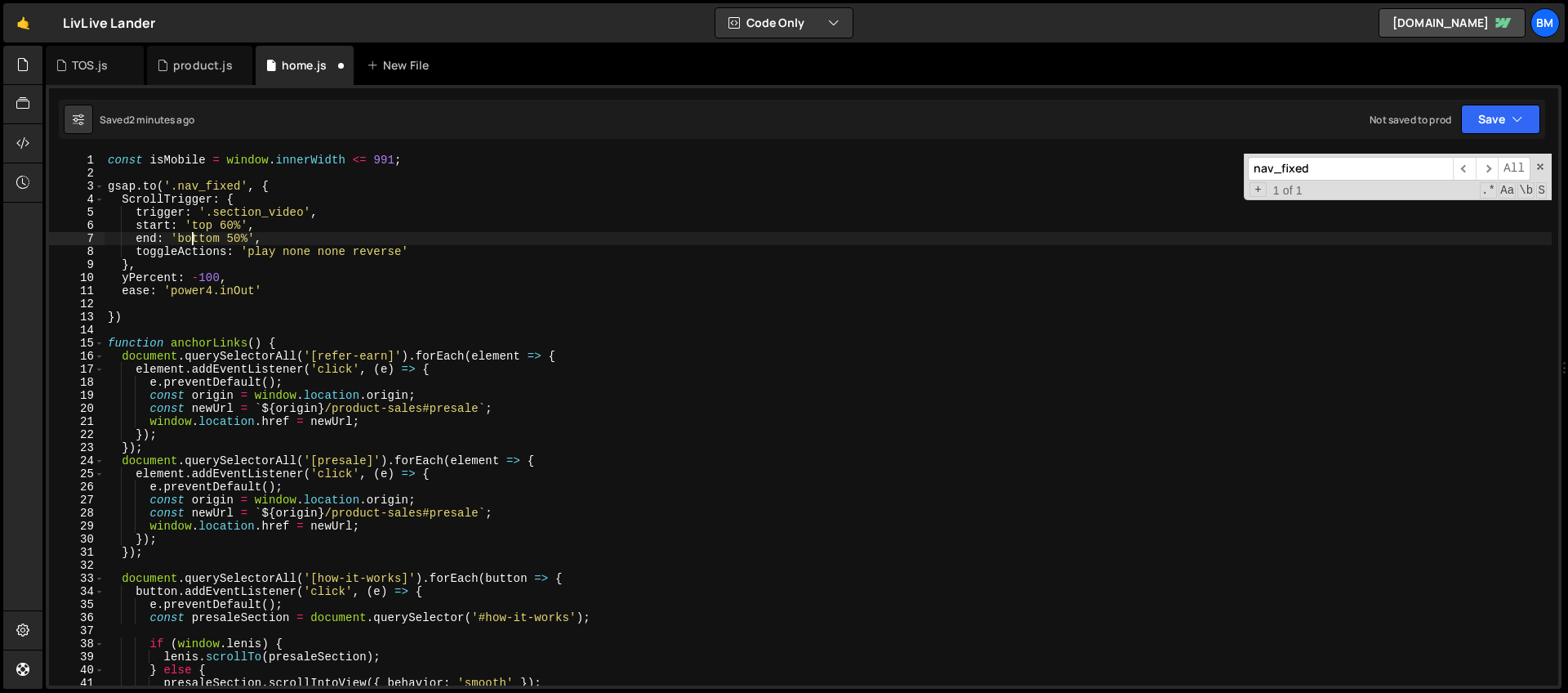
click at [194, 236] on div "const isMobile = window . innerWidth <= 991 ; gsap . to ( '.nav_fixed' , { Scro…" at bounding box center [827, 433] width 1447 height 558
click at [288, 188] on div "const isMobile = window . innerWidth <= 991 ; gsap . to ( '.nav_fixed' , { Scro…" at bounding box center [827, 433] width 1447 height 558
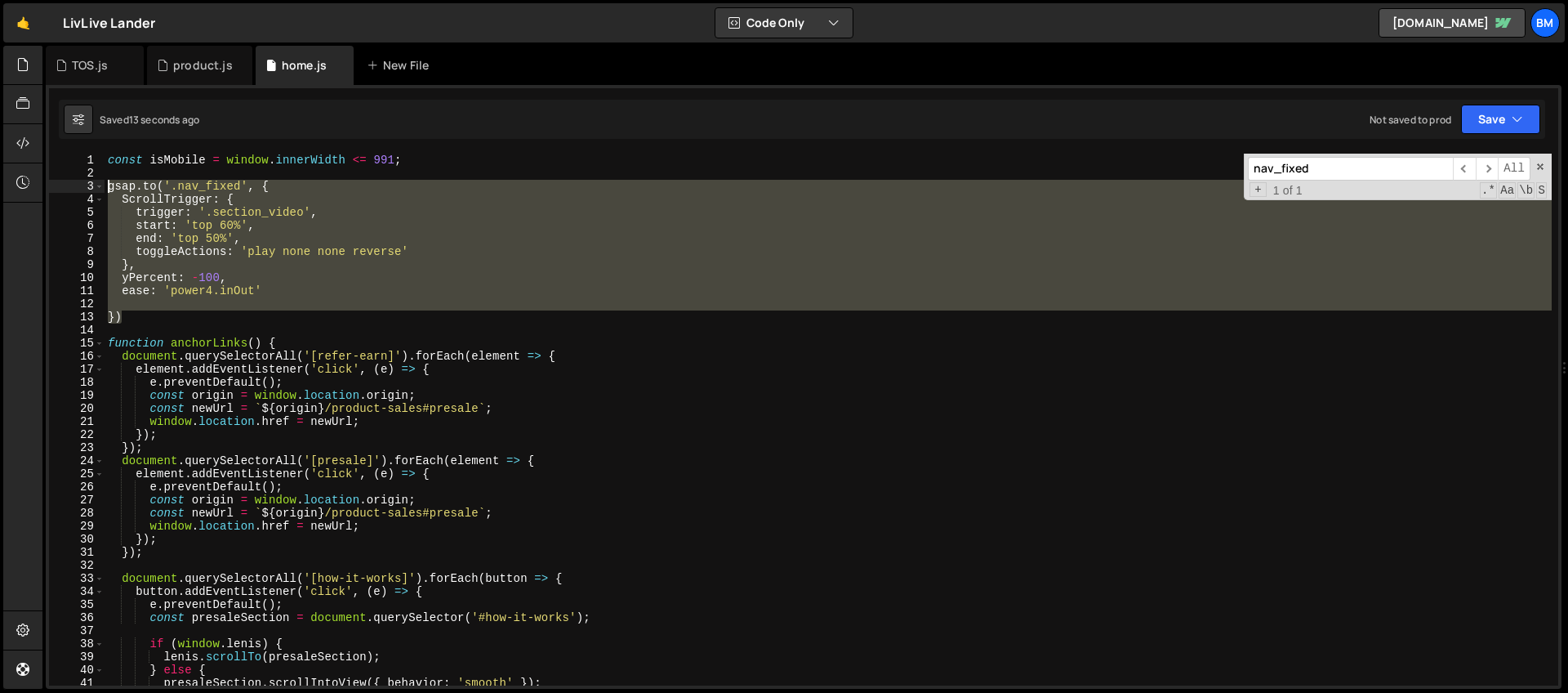
drag, startPoint x: 137, startPoint y: 313, endPoint x: 67, endPoint y: 190, distance: 141.5
click at [67, 190] on div "[DOMAIN_NAME]('.nav_fixed', { 1 2 3 4 5 6 7 8 9 10 11 12 13 14 15 16 17 18 19 2…" at bounding box center [803, 420] width 1510 height 532
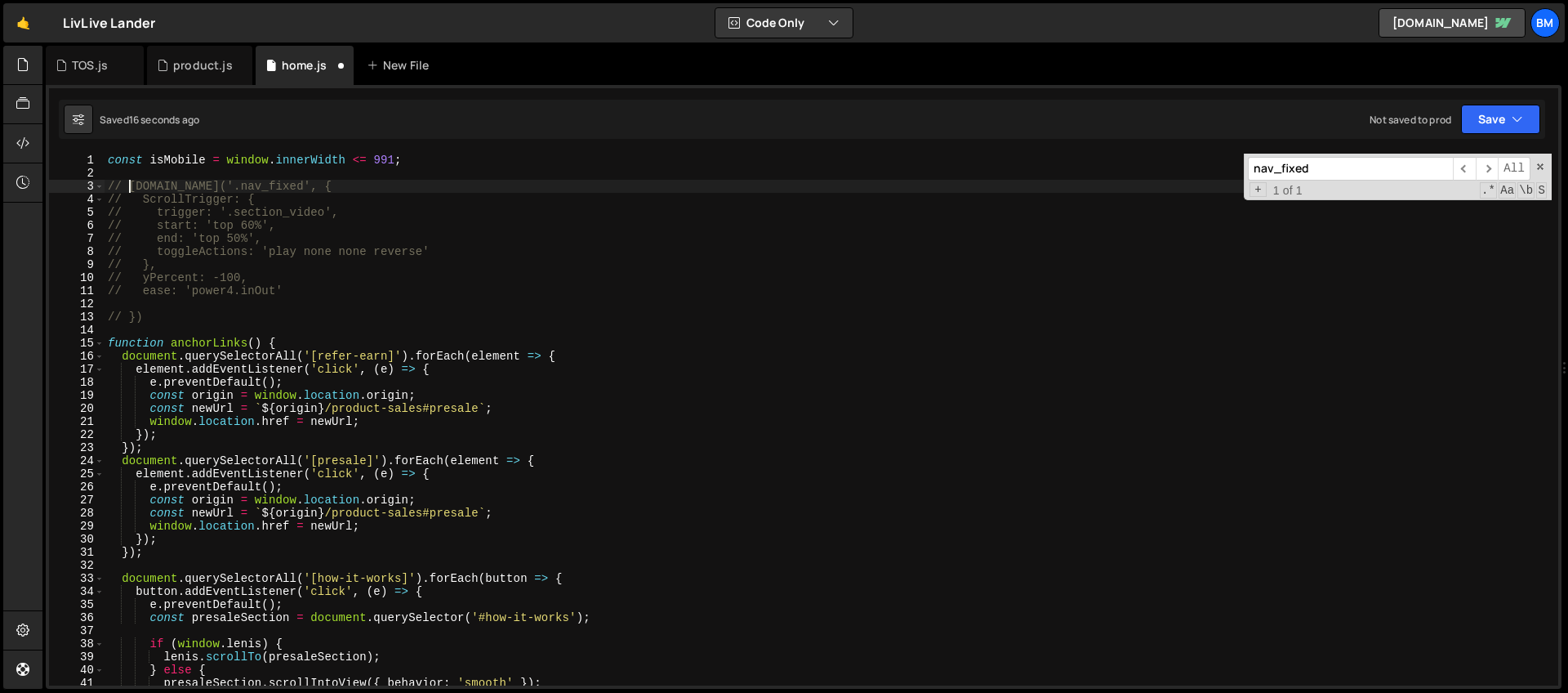
type textarea "// [DOMAIN_NAME]('.nav_fixed', {"
click at [159, 304] on div "const isMobile = window . innerWidth <= 991 ; // [DOMAIN_NAME]('.nav_fixed', { …" at bounding box center [827, 433] width 1447 height 558
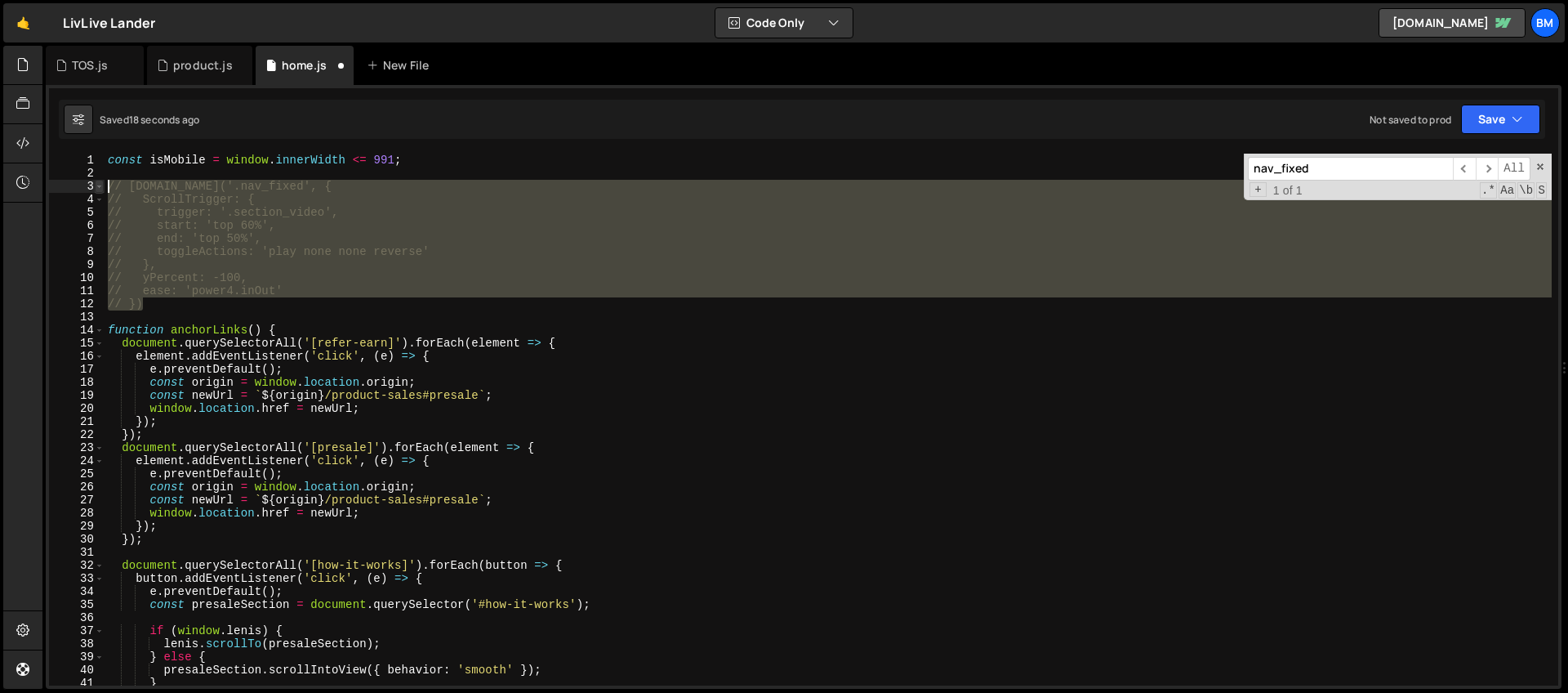
drag, startPoint x: 149, startPoint y: 307, endPoint x: 98, endPoint y: 191, distance: 126.7
click at [98, 191] on div "// ease: 'power4.inOut' 1 2 3 4 5 6 7 8 9 10 11 12 13 14 15 16 17 18 19 20 21 2…" at bounding box center [803, 420] width 1510 height 532
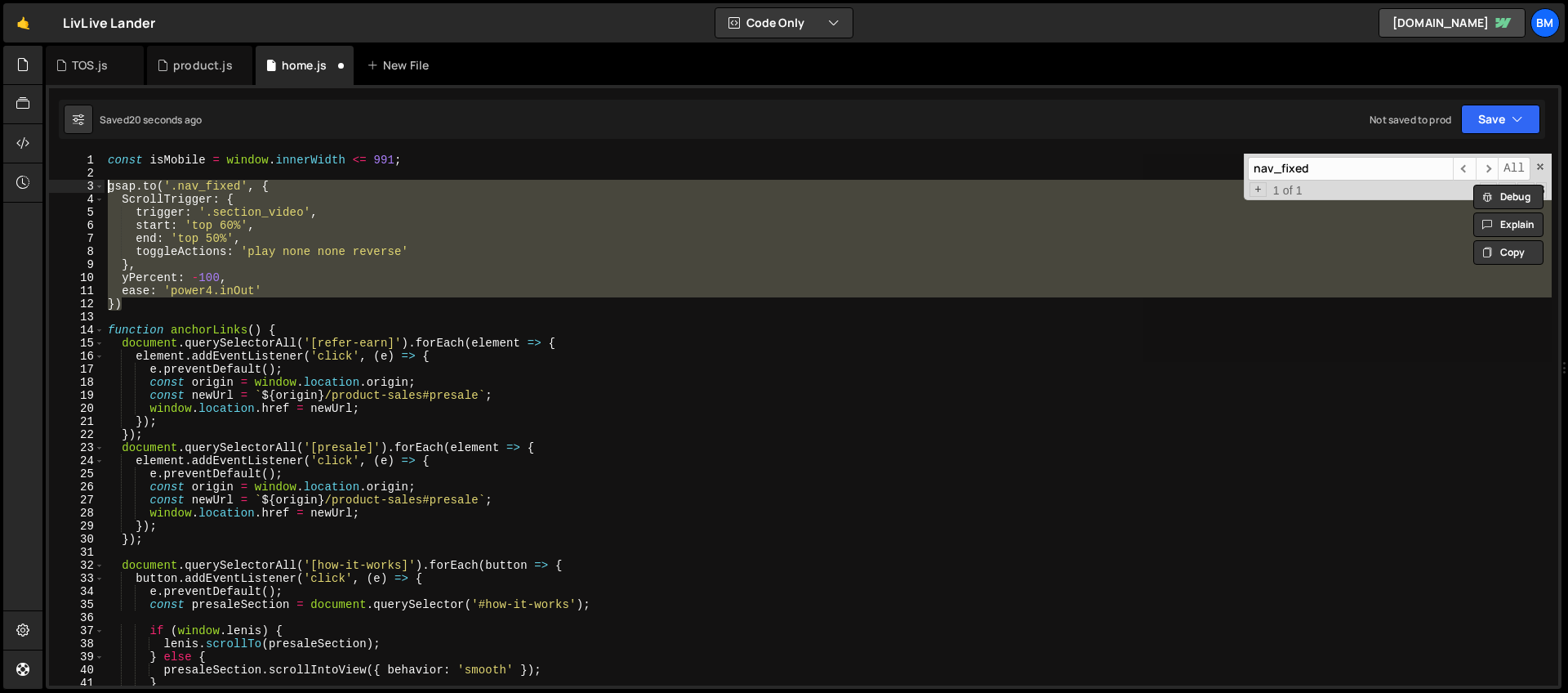
click at [249, 271] on div "const isMobile = window . innerWidth <= 991 ; gsap . to ( '.nav_fixed' , { Scro…" at bounding box center [827, 420] width 1447 height 532
type textarea "yPercent: -100,"
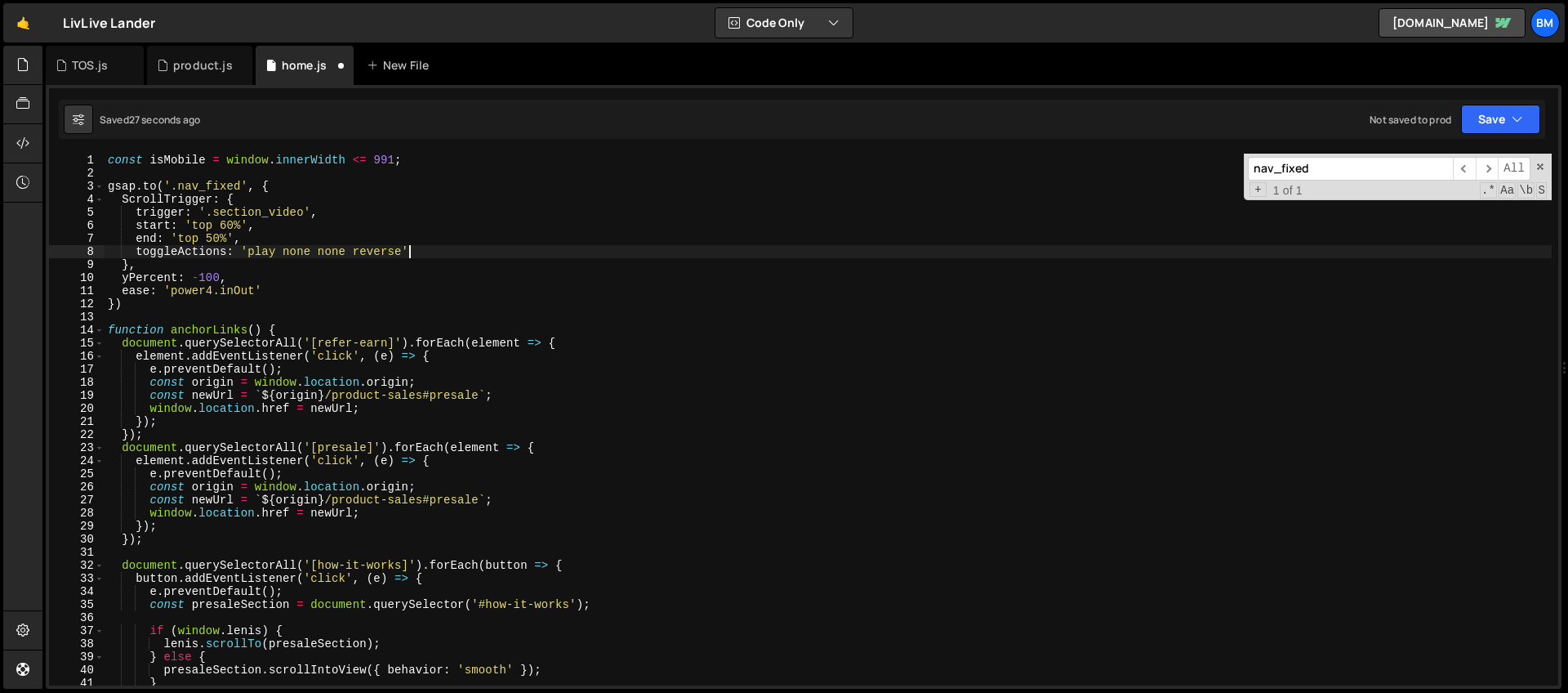
type textarea "toggleActions: 'play none none reverse',"
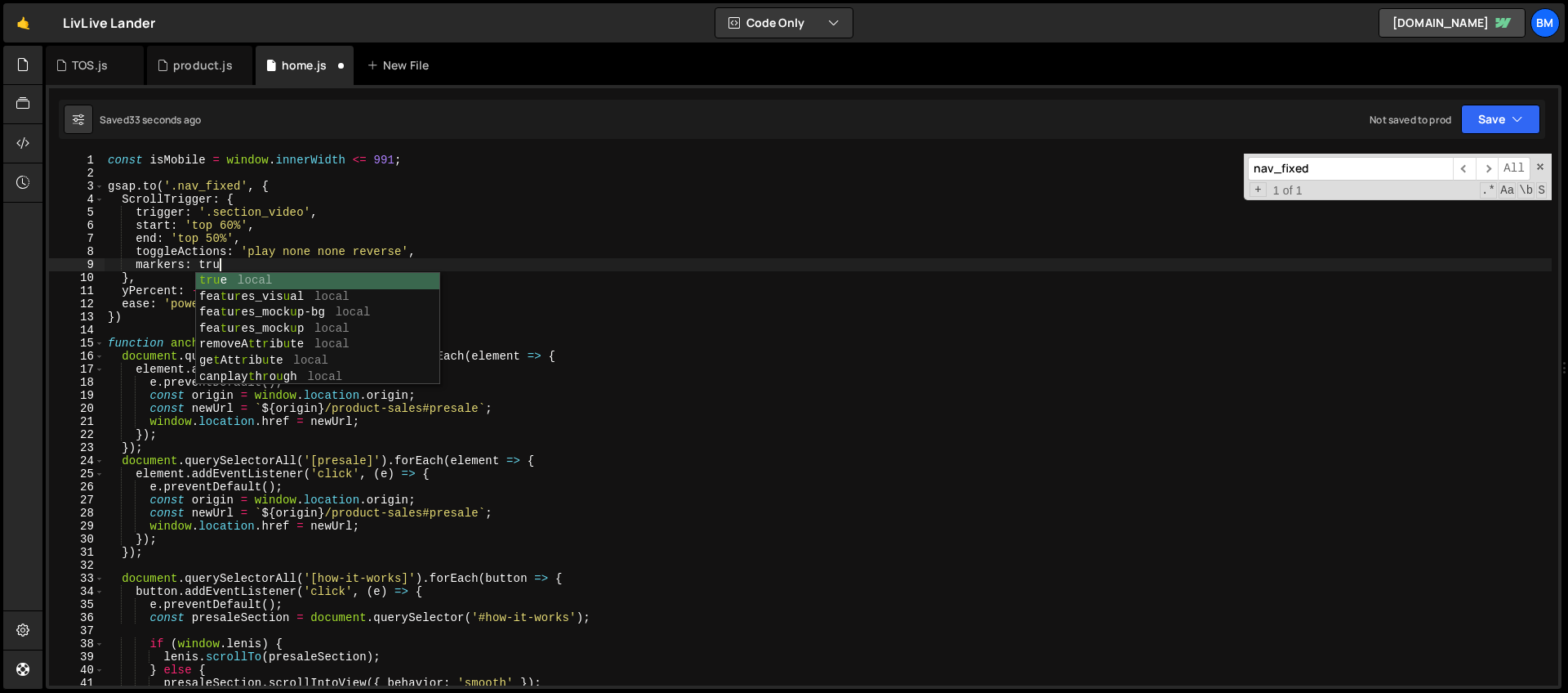
scroll to position [0, 8]
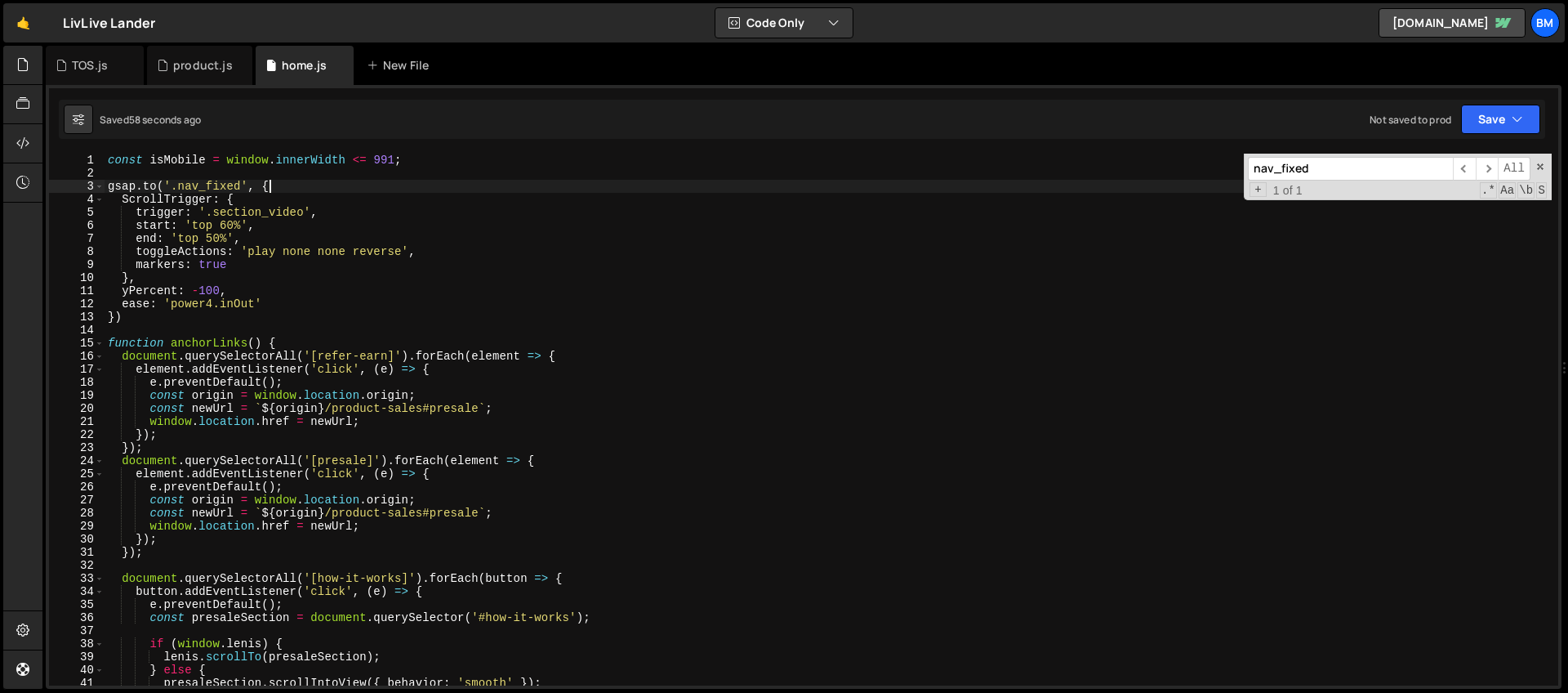
click at [283, 186] on div "const isMobile = window . innerWidth <= 991 ; gsap . to ( '.nav_fixed' , { Scro…" at bounding box center [827, 433] width 1447 height 558
click at [1542, 169] on span at bounding box center [1541, 167] width 12 height 12
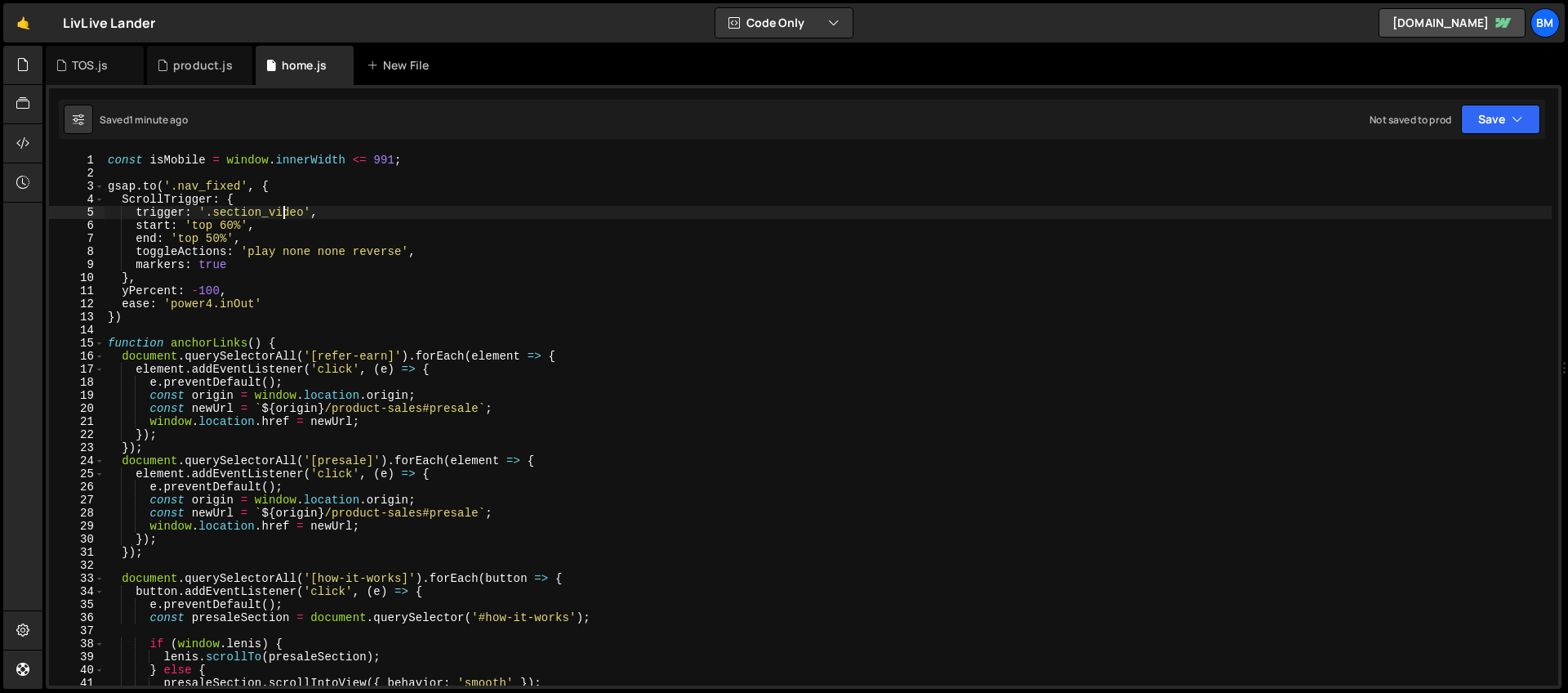
click at [281, 216] on div "const isMobile = window . innerWidth <= 991 ; gsap . to ( '.nav_fixed' , { Scro…" at bounding box center [827, 433] width 1447 height 558
click at [262, 214] on div "const isMobile = window . innerWidth <= 991 ; gsap . to ( '.nav_fixed' , { Scro…" at bounding box center [827, 433] width 1447 height 558
click at [275, 194] on div "const isMobile = window . innerWidth <= 991 ; gsap . to ( '.nav_fixed' , { Scro…" at bounding box center [827, 433] width 1447 height 558
click at [283, 186] on div "const isMobile = window . innerWidth <= 991 ; gsap . to ( '.nav_fixed' , { Scro…" at bounding box center [827, 433] width 1447 height 558
click at [259, 195] on div "const isMobile = window . innerWidth <= 991 ; gsap . to ( '.nav_fixed' , { Scro…" at bounding box center [827, 433] width 1447 height 558
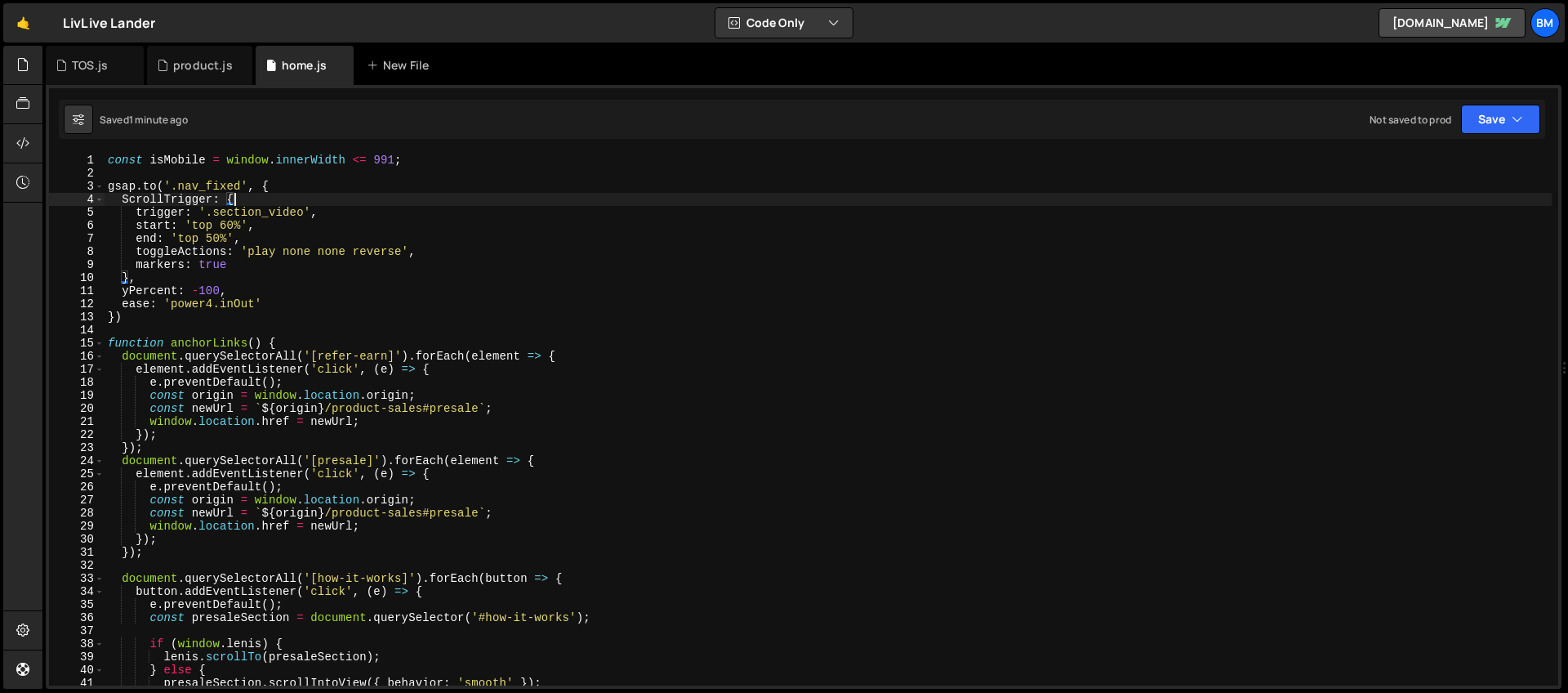
click at [161, 279] on div "const isMobile = window . innerWidth <= 991 ; gsap . to ( '.nav_fixed' , { Scro…" at bounding box center [827, 433] width 1447 height 558
click at [244, 287] on div "const isMobile = window . innerWidth <= 991 ; gsap . to ( '.nav_fixed' , { Scro…" at bounding box center [827, 433] width 1447 height 558
click at [275, 299] on div "const isMobile = window . innerWidth <= 991 ; gsap . to ( '.nav_fixed' , { Scro…" at bounding box center [827, 433] width 1447 height 558
click at [265, 287] on div "const isMobile = window . innerWidth <= 991 ; gsap . to ( '.nav_fixed' , { Scro…" at bounding box center [827, 433] width 1447 height 558
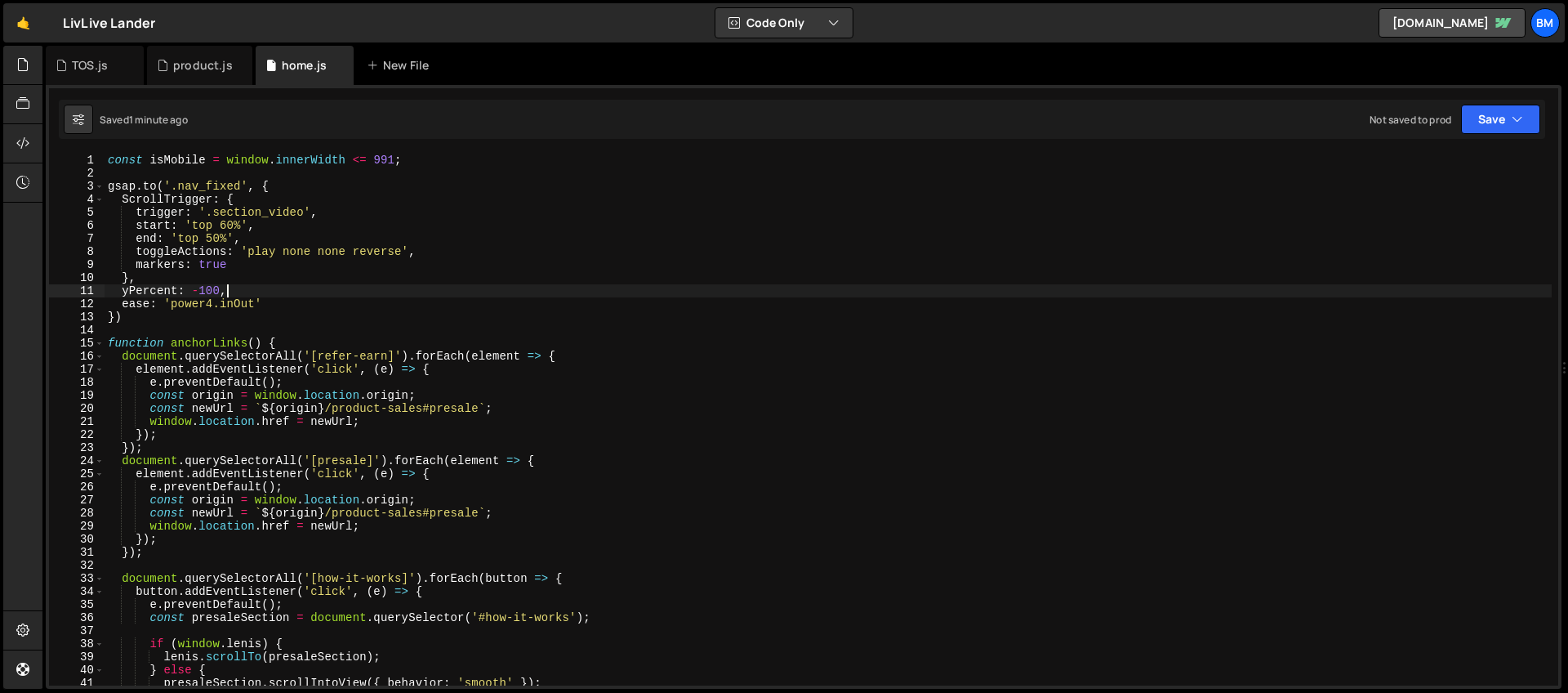
click at [257, 275] on div "const isMobile = window . innerWidth <= 991 ; gsap . to ( '.nav_fixed' , { Scro…" at bounding box center [827, 433] width 1447 height 558
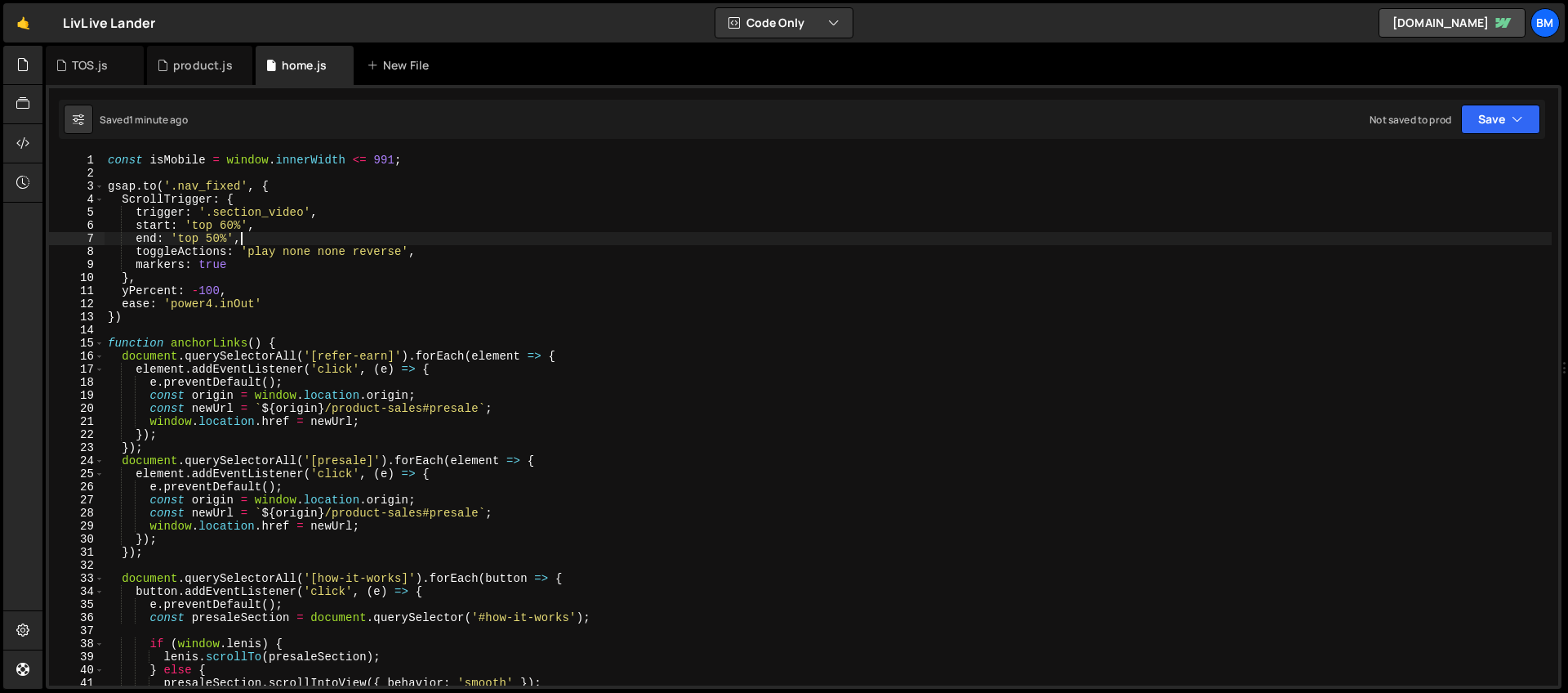
click at [318, 245] on div "const isMobile = window . innerWidth <= 991 ; gsap . to ( '.nav_fixed' , { Scro…" at bounding box center [827, 433] width 1447 height 558
click at [280, 228] on div "const isMobile = window . innerWidth <= 991 ; gsap . to ( '.nav_fixed' , { Scro…" at bounding box center [827, 433] width 1447 height 558
click at [349, 214] on div "const isMobile = window . innerWidth <= 991 ; gsap . to ( '.nav_fixed' , { Scro…" at bounding box center [827, 433] width 1447 height 558
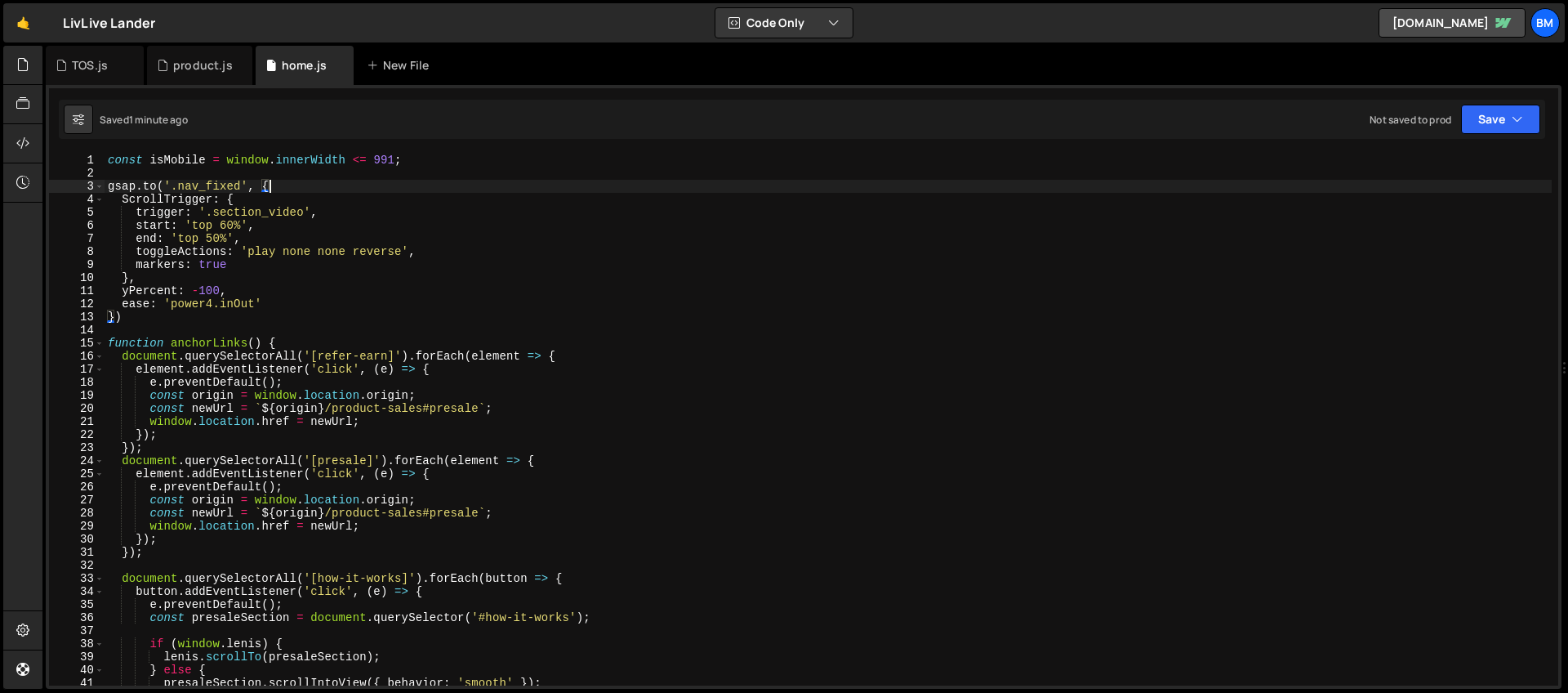
click at [268, 186] on div "const isMobile = window . innerWidth <= 991 ; gsap . to ( '.nav_fixed' , { Scro…" at bounding box center [827, 433] width 1447 height 558
type textarea "[DOMAIN_NAME]('.nav_fixed', {"
click at [274, 173] on div "const isMobile = window . innerWidth <= 991 ; gsap . to ( '.nav_fixed' , { Scro…" at bounding box center [827, 433] width 1447 height 558
click at [148, 180] on div "const isMobile = window . innerWidth <= 991 ; gsap . to ( '.nav_fixed' , { Scro…" at bounding box center [827, 433] width 1447 height 558
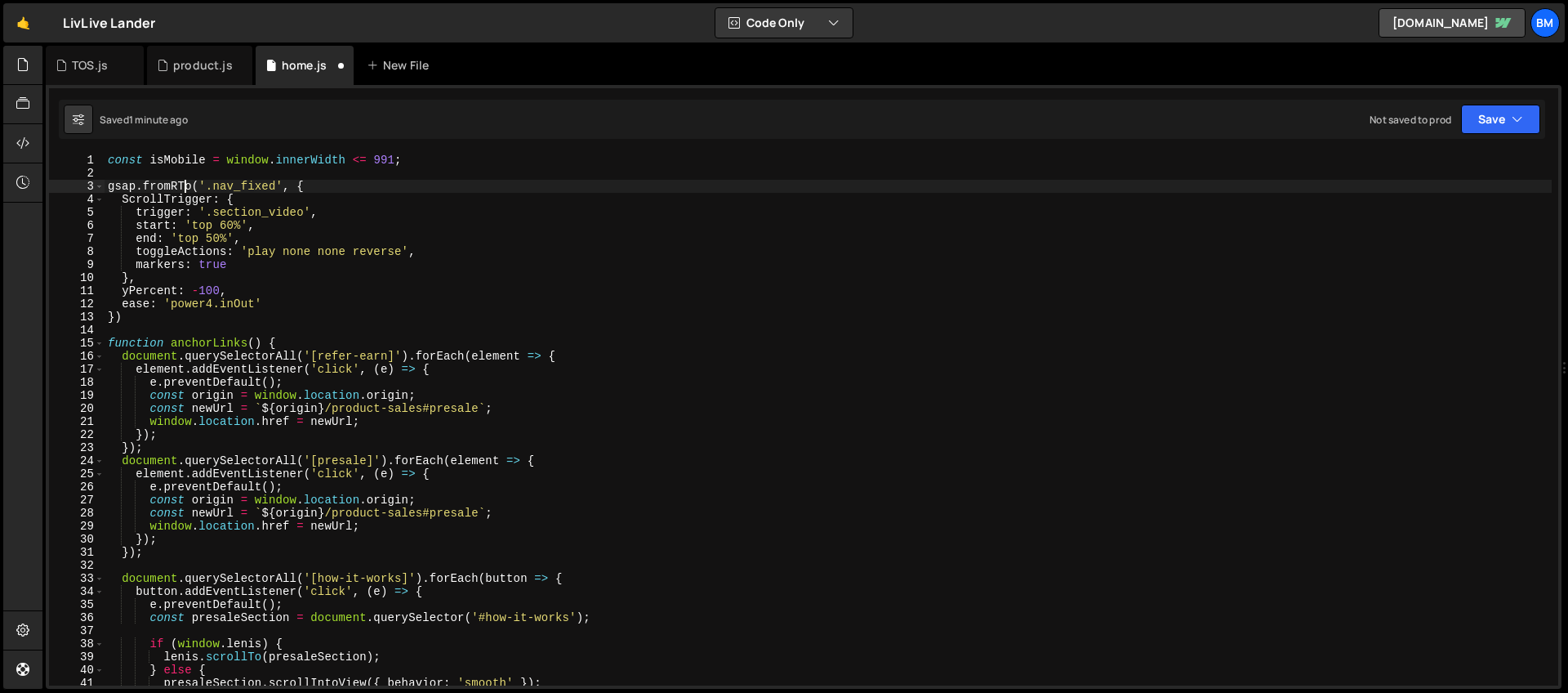
scroll to position [0, 5]
click at [282, 184] on div "const isMobile = window . innerWidth <= 991 ; gsap . fromTo ( '.nav_fixed' , { …" at bounding box center [827, 433] width 1447 height 558
click at [371, 200] on div "const isMobile = window . innerWidth <= 991 ; gsap . fromTo ( '.nav_fixed' , { …" at bounding box center [827, 433] width 1447 height 558
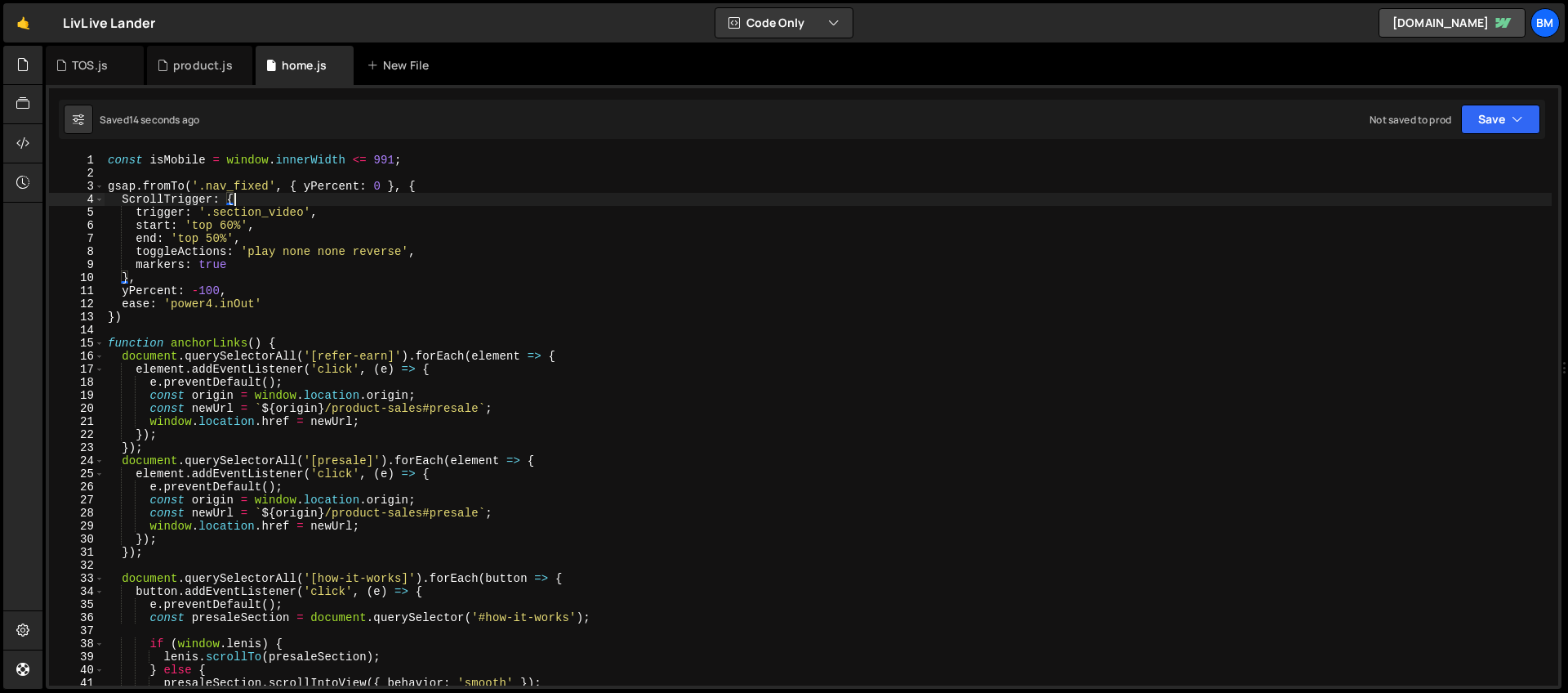
click at [196, 233] on div "const isMobile = window . innerWidth <= 991 ; gsap . fromTo ( '.nav_fixed' , { …" at bounding box center [827, 433] width 1447 height 558
click at [189, 214] on div "const isMobile = window . innerWidth <= 991 ; gsap . fromTo ( '.nav_fixed' , { …" at bounding box center [827, 433] width 1447 height 558
drag, startPoint x: 305, startPoint y: 213, endPoint x: 215, endPoint y: 210, distance: 90.0
click at [215, 210] on div "const isMobile = window . innerWidth <= 991 ; gsap . fromTo ( '.nav_fixed' , { …" at bounding box center [827, 433] width 1447 height 558
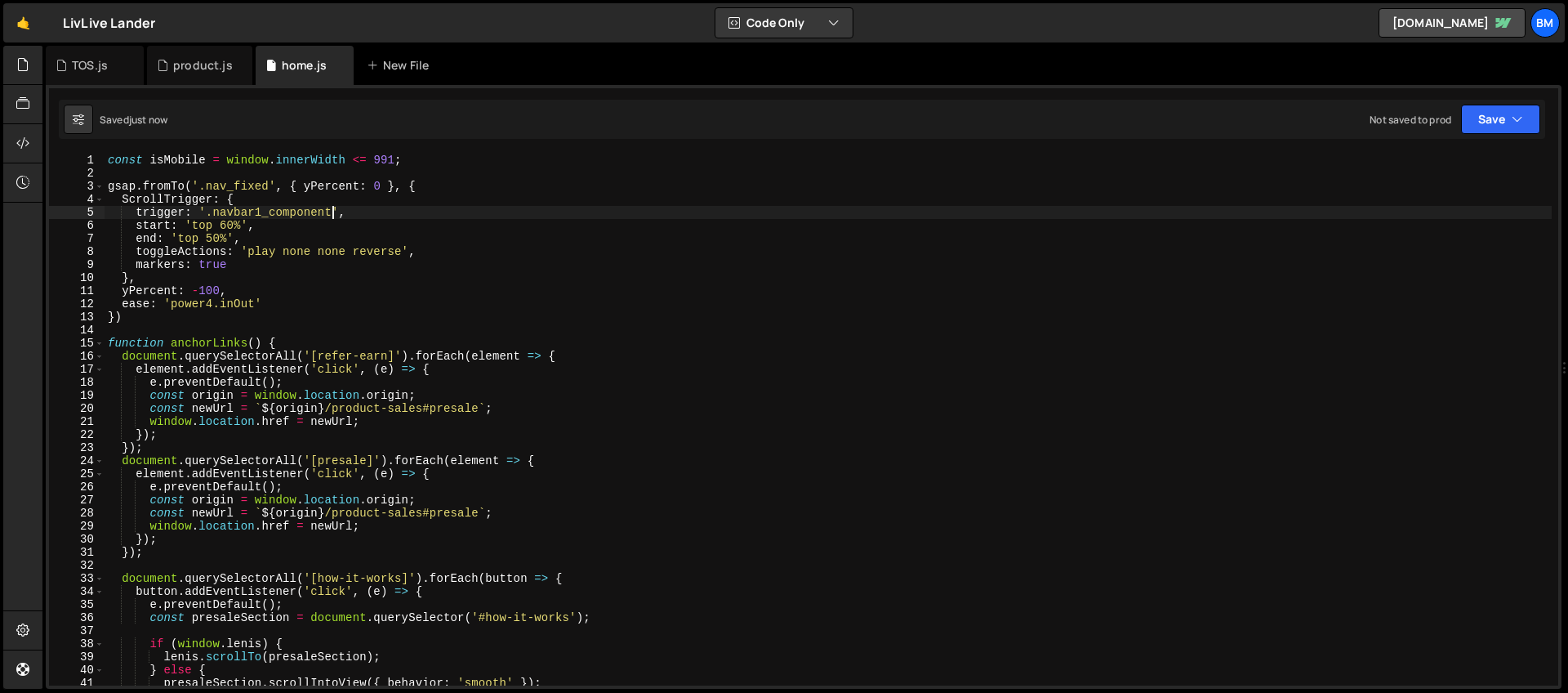
click at [215, 217] on div "const isMobile = window . innerWidth <= 991 ; gsap . fromTo ( '.nav_fixed' , { …" at bounding box center [827, 433] width 1447 height 558
click at [254, 212] on div "const isMobile = window . innerWidth <= 991 ; gsap . fromTo ( '.navbar1_compone…" at bounding box center [827, 433] width 1447 height 558
drag, startPoint x: 305, startPoint y: 211, endPoint x: 271, endPoint y: 212, distance: 34.0
click at [271, 212] on div "const isMobile = window . innerWidth <= 991 ; gsap . fromTo ( '.navbar1_compone…" at bounding box center [827, 433] width 1447 height 558
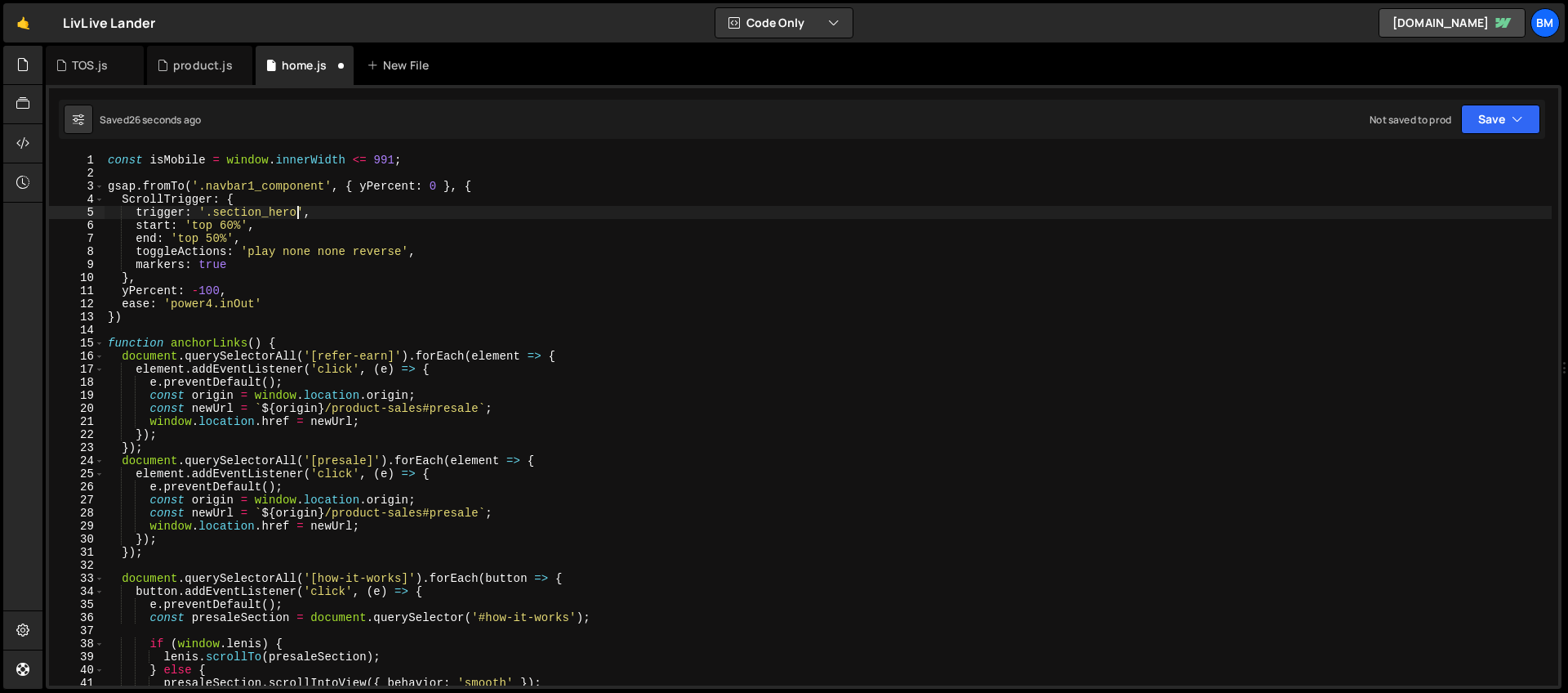
click at [210, 227] on div "const isMobile = window . innerWidth <= 991 ; gsap . fromTo ( '.navbar1_compone…" at bounding box center [827, 433] width 1447 height 558
click at [204, 188] on div "const isMobile = window . innerWidth <= 991 ; gsap . fromTo ( '.navbar1_compone…" at bounding box center [827, 433] width 1447 height 558
click at [190, 238] on div "const isMobile = window . innerWidth <= 991 ; gsap . fromTo ( '.navbar1_compone…" at bounding box center [827, 433] width 1447 height 558
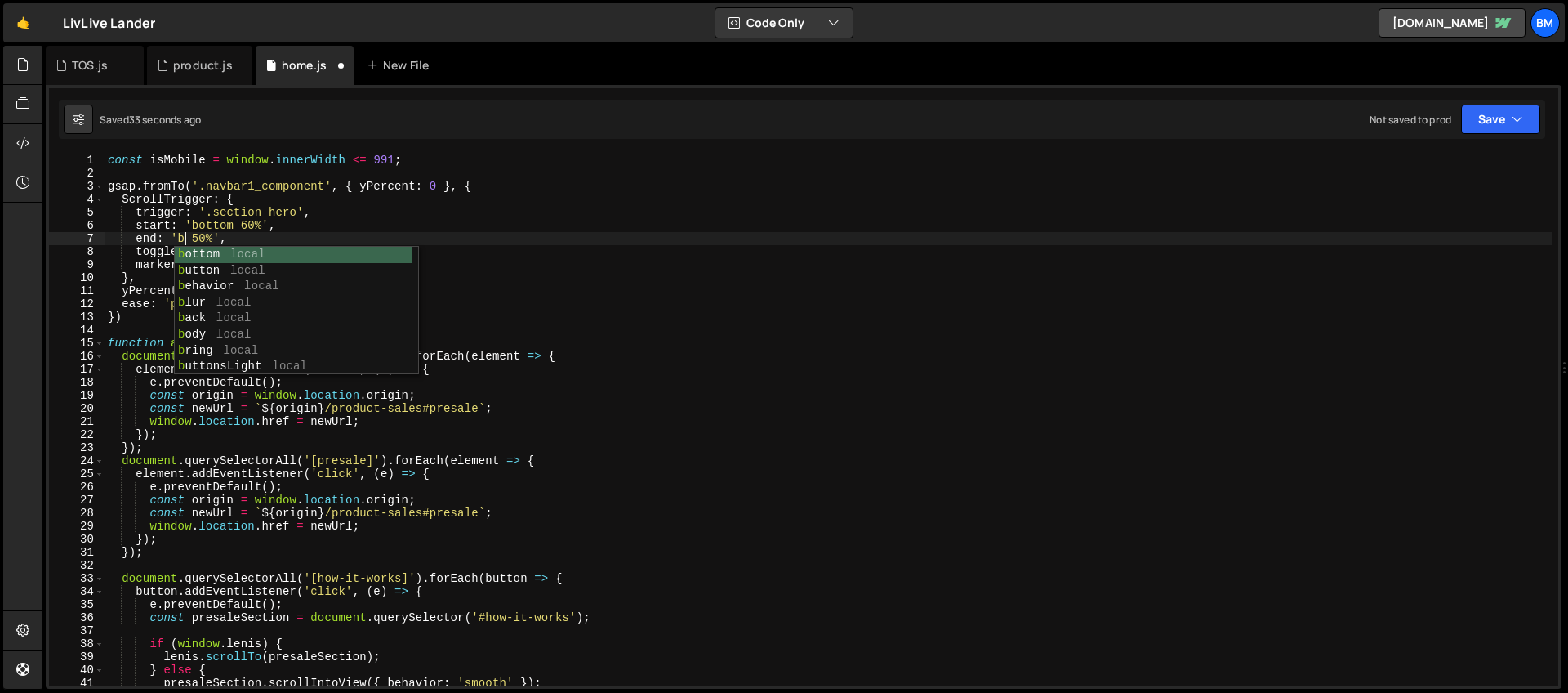
scroll to position [0, 6]
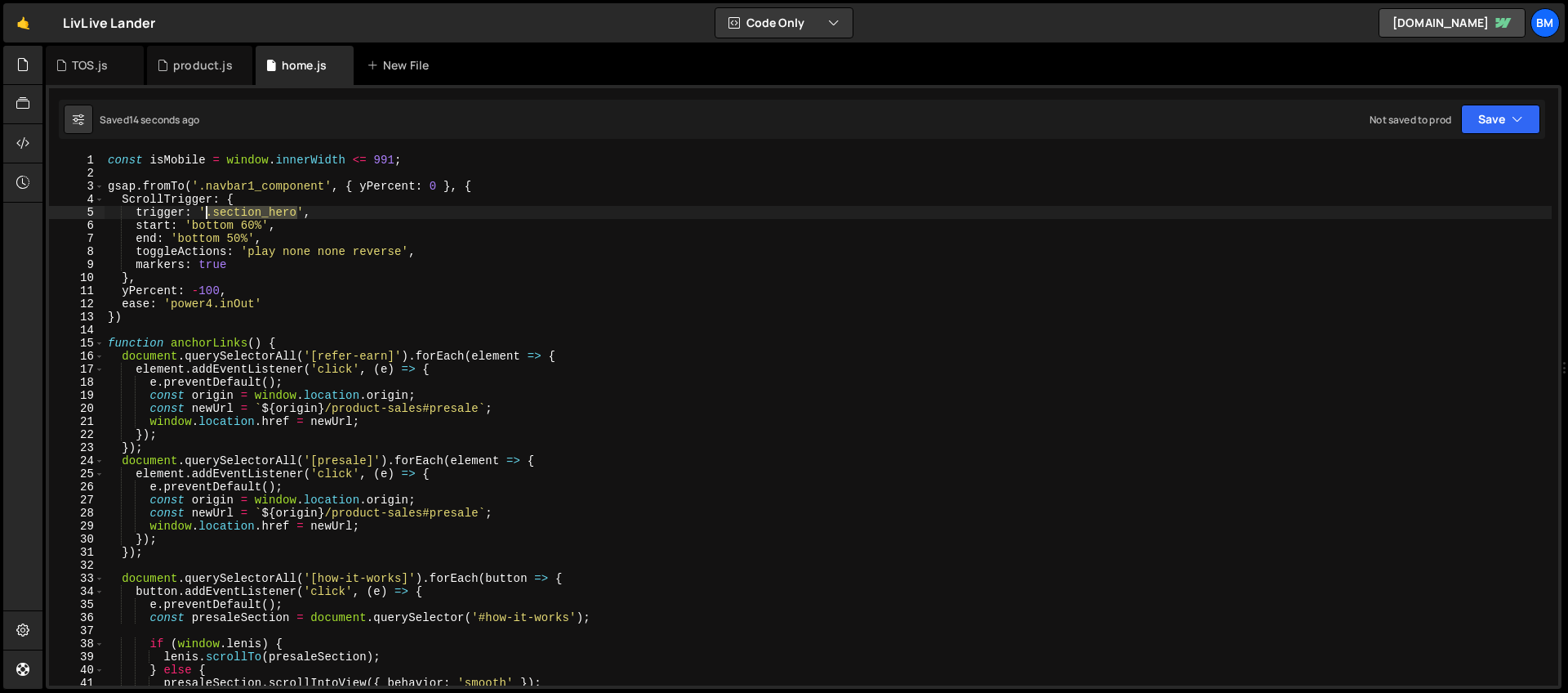
drag, startPoint x: 299, startPoint y: 212, endPoint x: 206, endPoint y: 212, distance: 93.0
click at [206, 212] on div "const isMobile = window . innerWidth <= 991 ; gsap . fromTo ( '.navbar1_compone…" at bounding box center [827, 433] width 1447 height 558
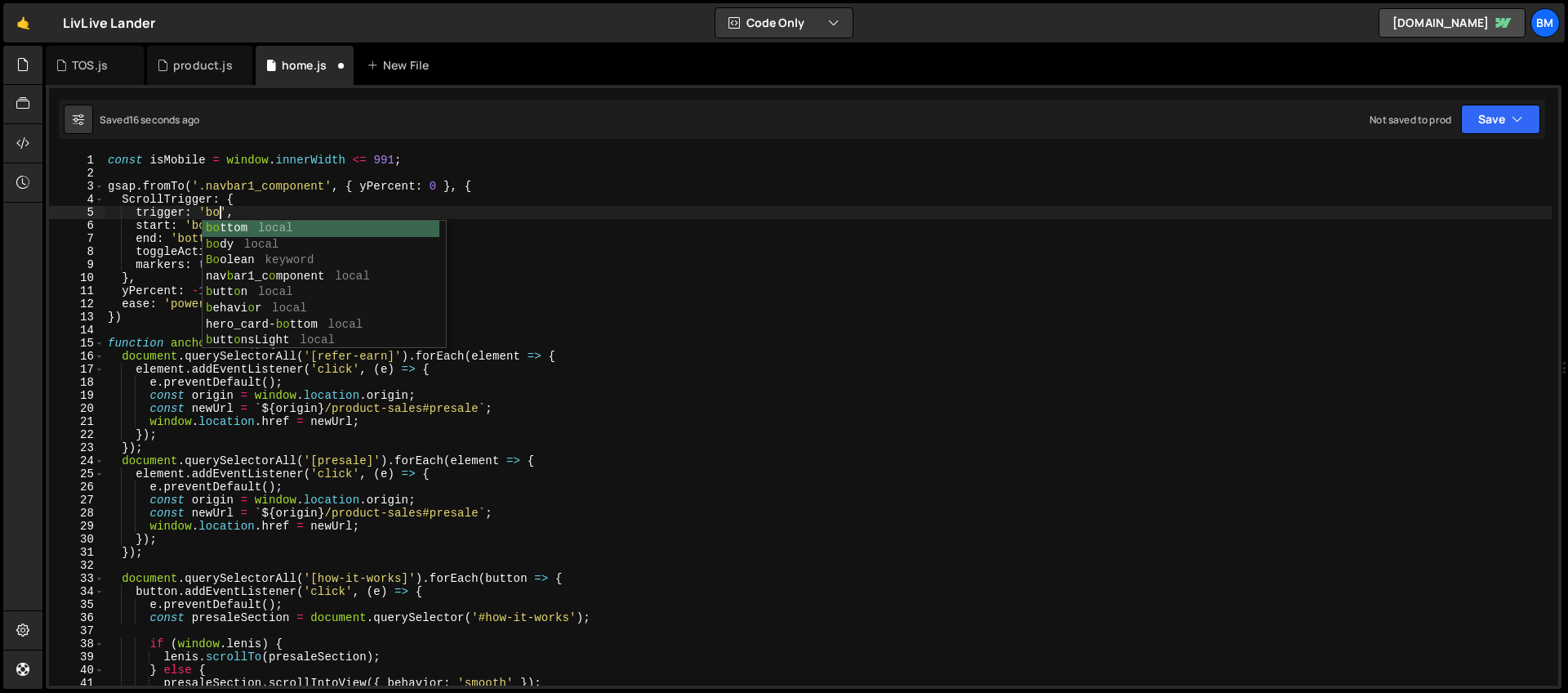
scroll to position [0, 8]
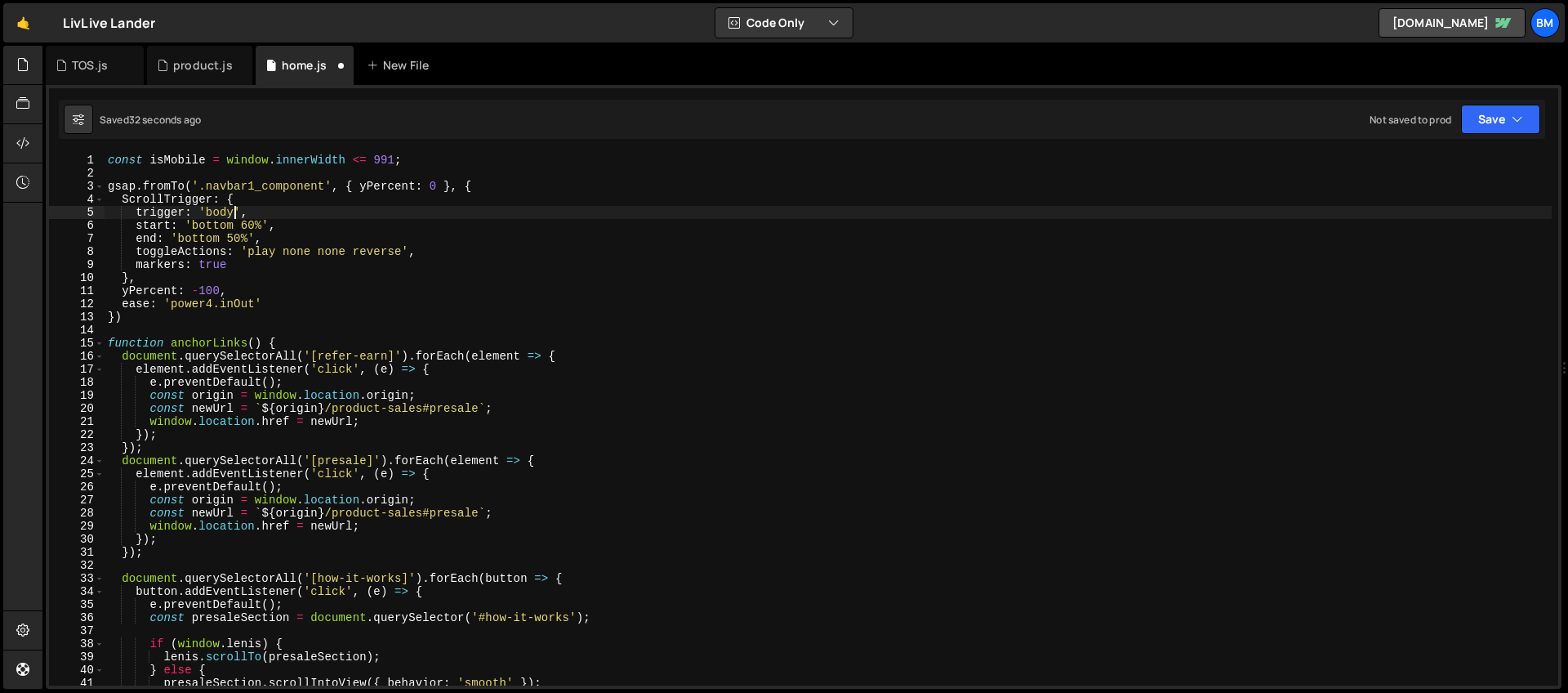
type textarea "trigger: 'body',"
